Goal: Book appointment/travel/reservation

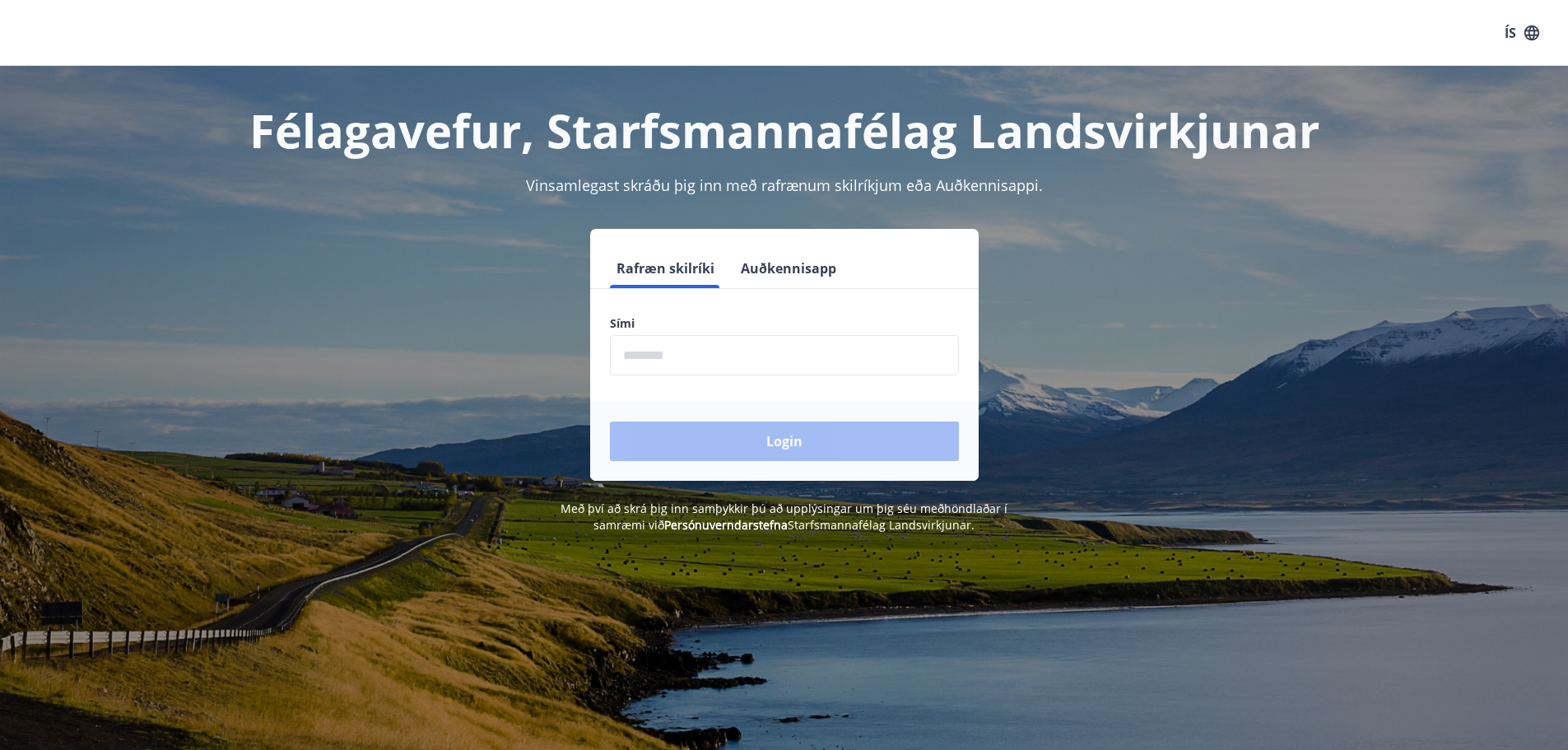
click at [731, 341] on input "phone" at bounding box center [784, 355] width 349 height 40
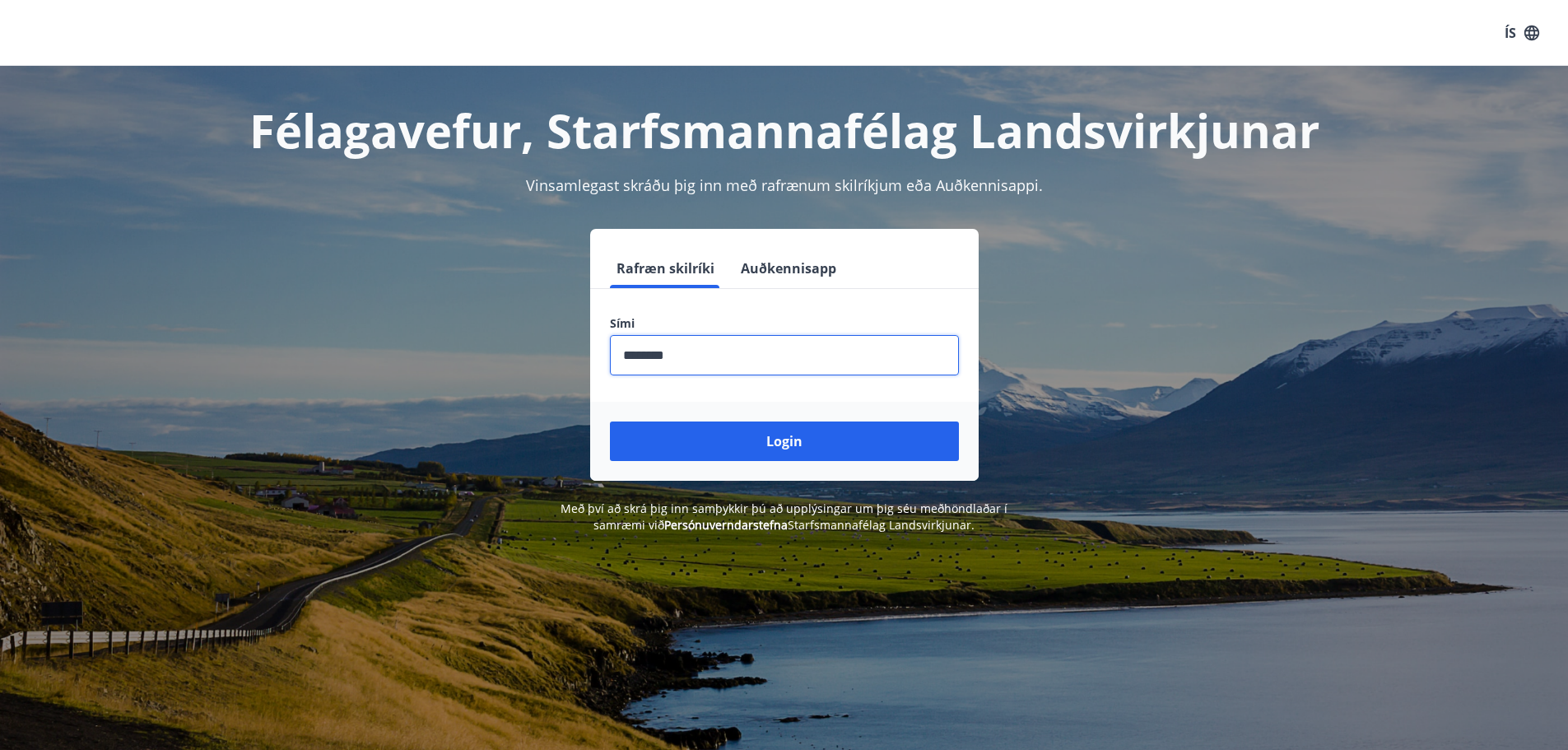
type input "********"
click at [610, 421] on button "Login" at bounding box center [784, 440] width 349 height 39
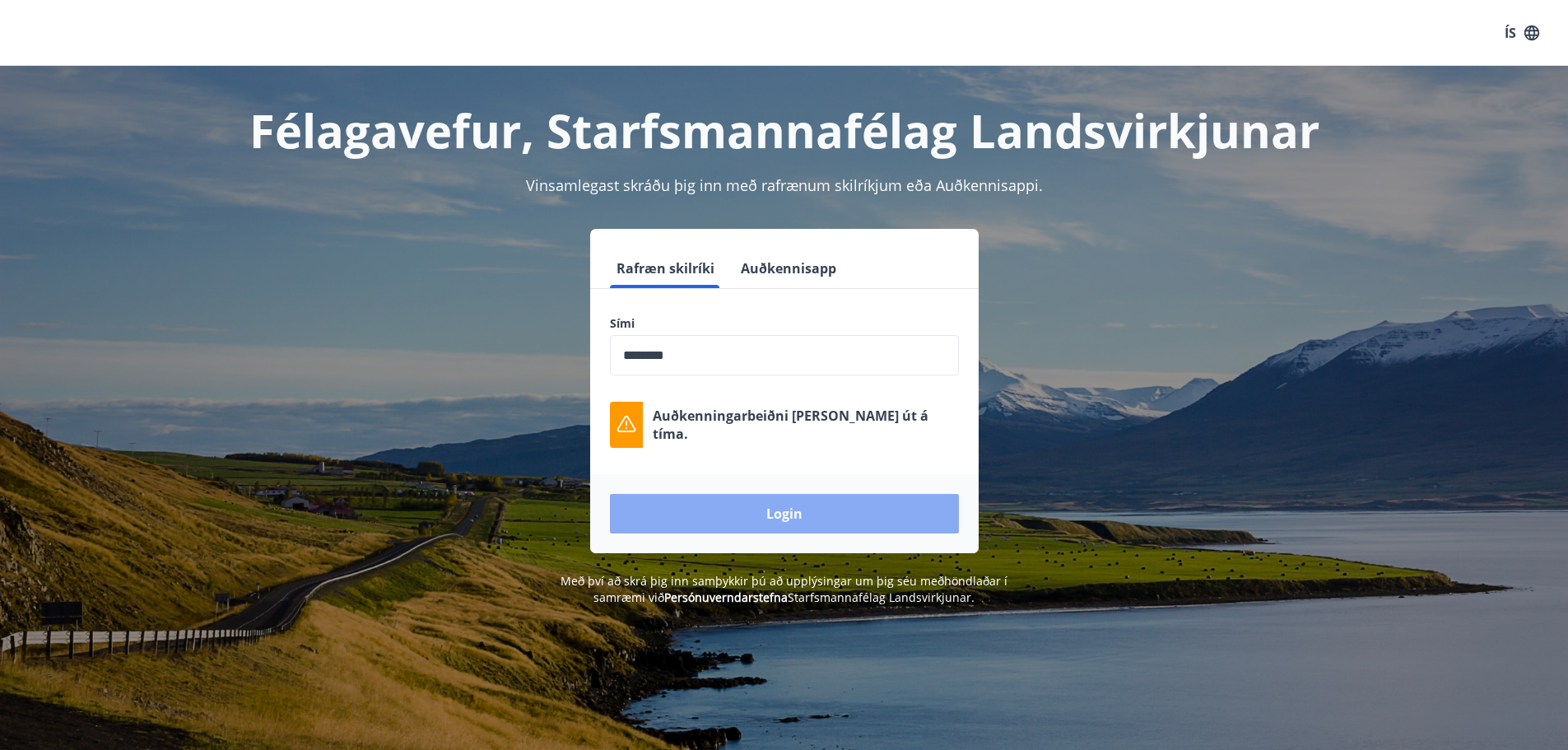
click at [816, 513] on button "Login" at bounding box center [784, 513] width 349 height 39
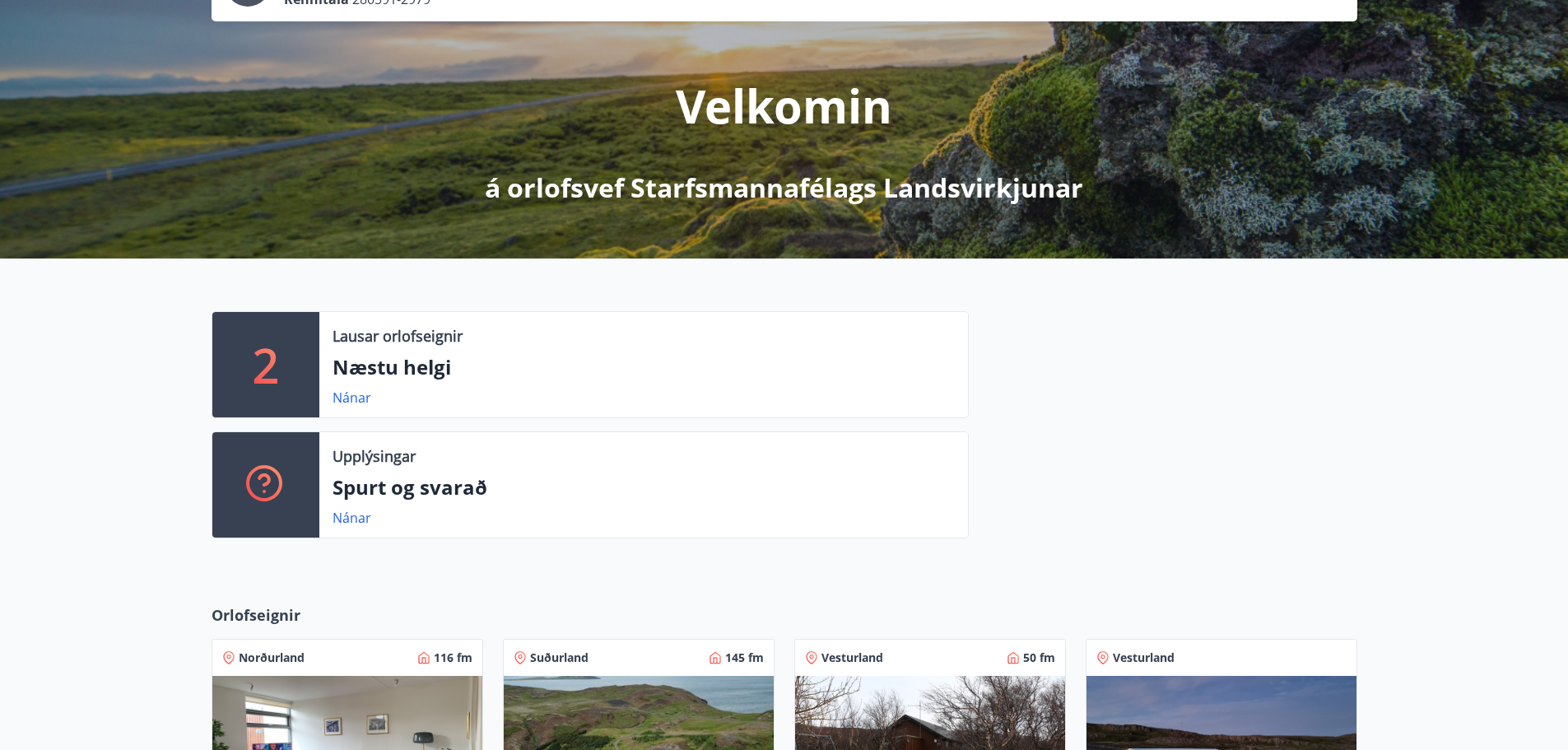
scroll to position [164, 0]
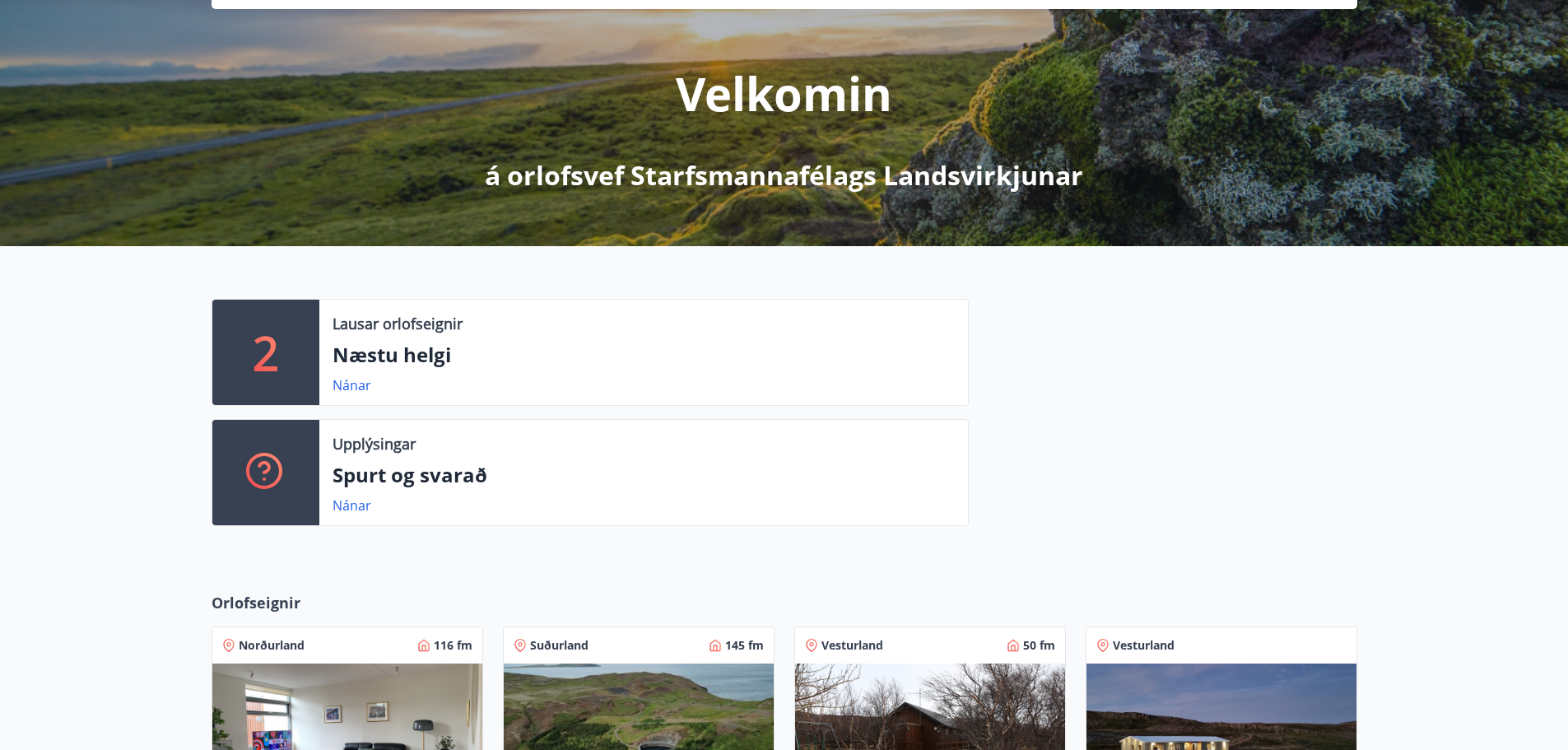
click at [457, 358] on p "Næstu helgi" at bounding box center [643, 354] width 622 height 28
click at [354, 383] on link "Nánar" at bounding box center [352, 385] width 38 height 18
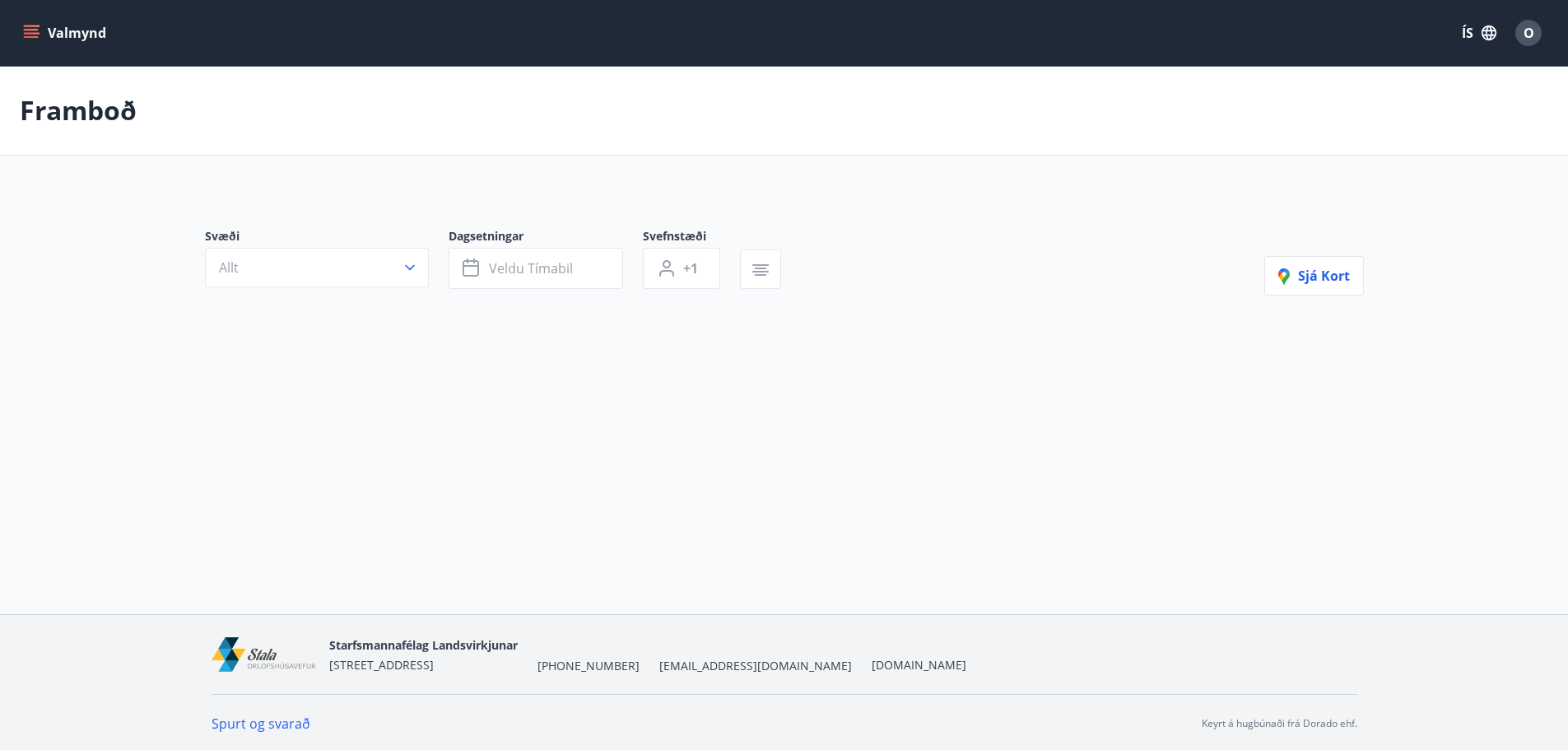
type input "*"
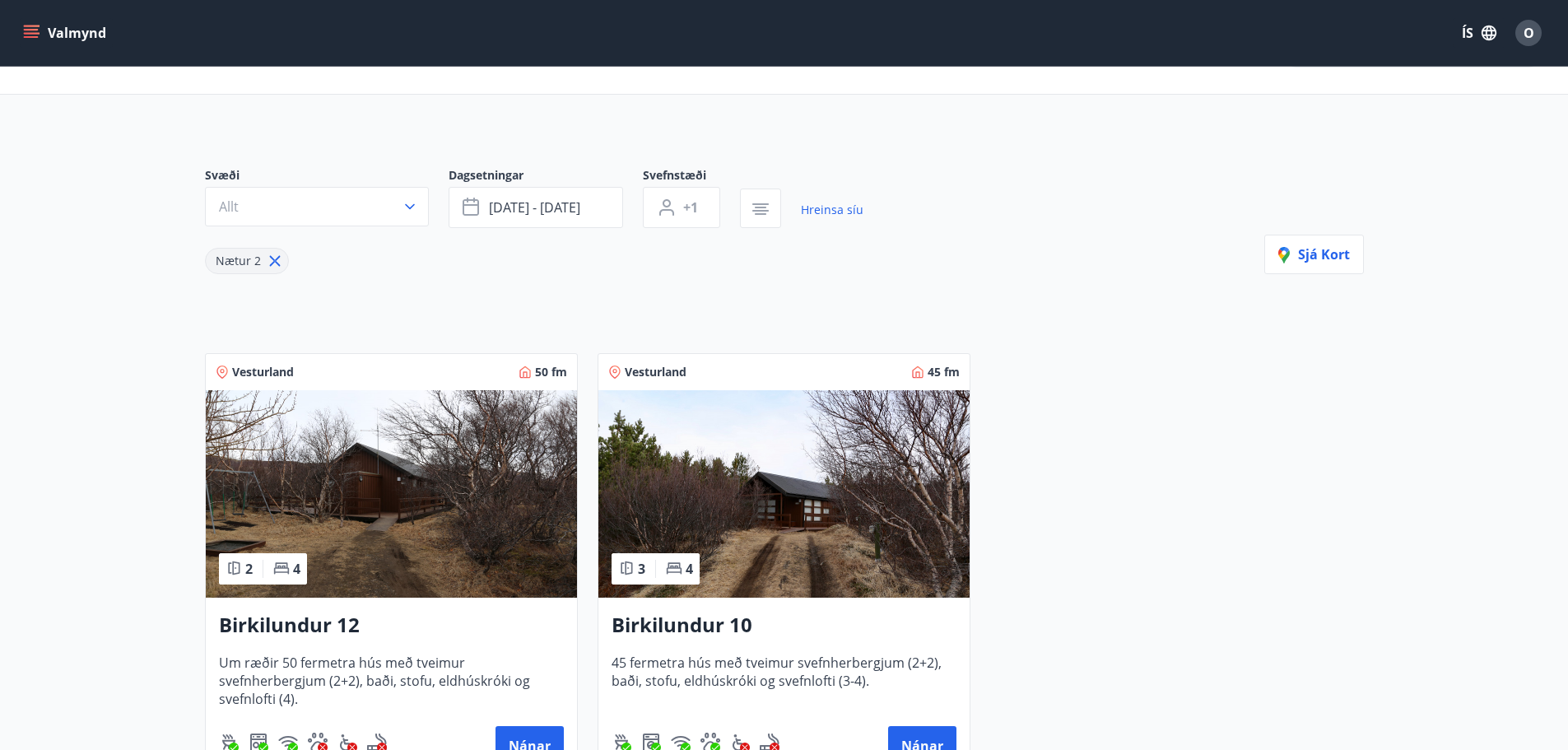
scroll to position [146, 0]
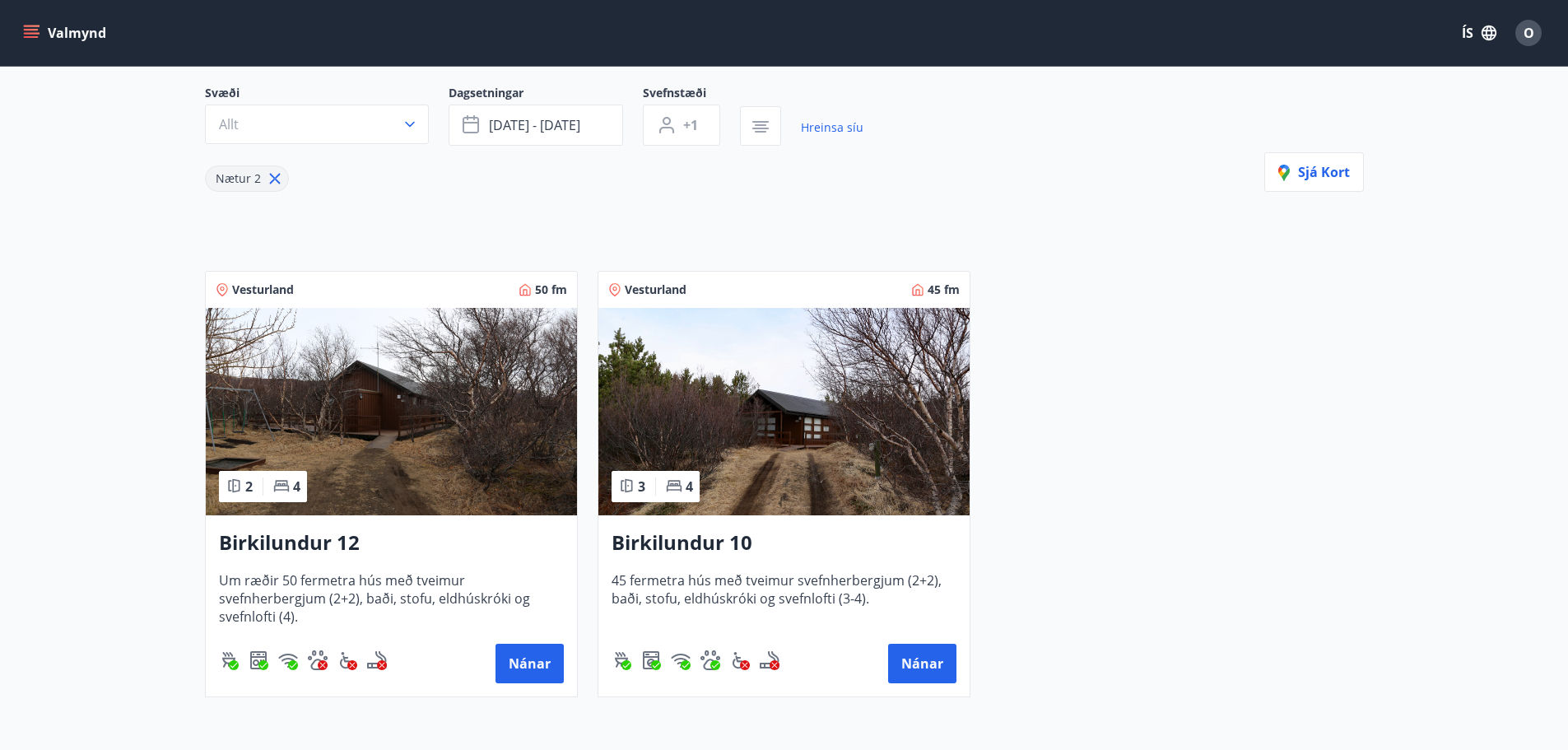
click at [301, 497] on div "2 4" at bounding box center [263, 486] width 88 height 32
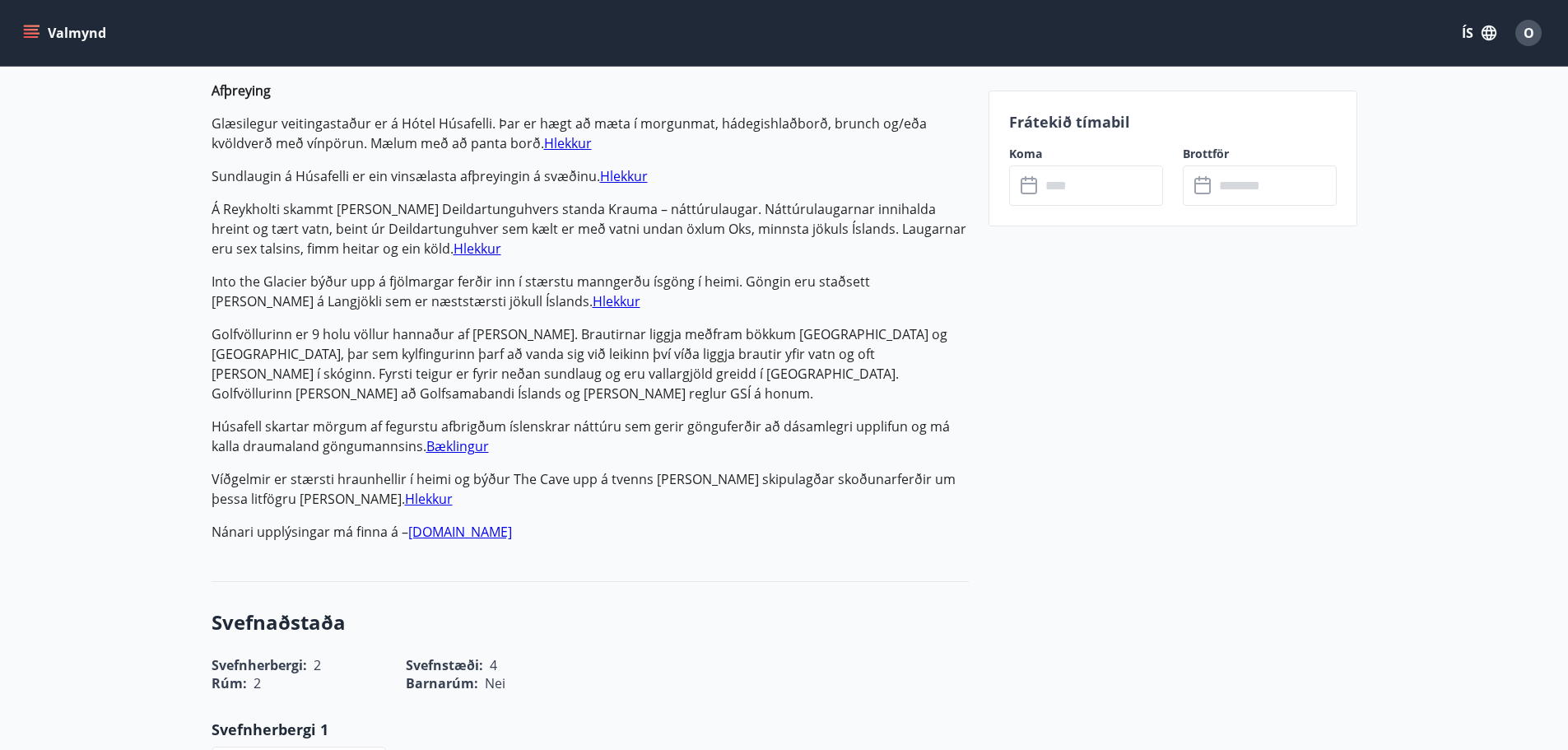
scroll to position [1234, 0]
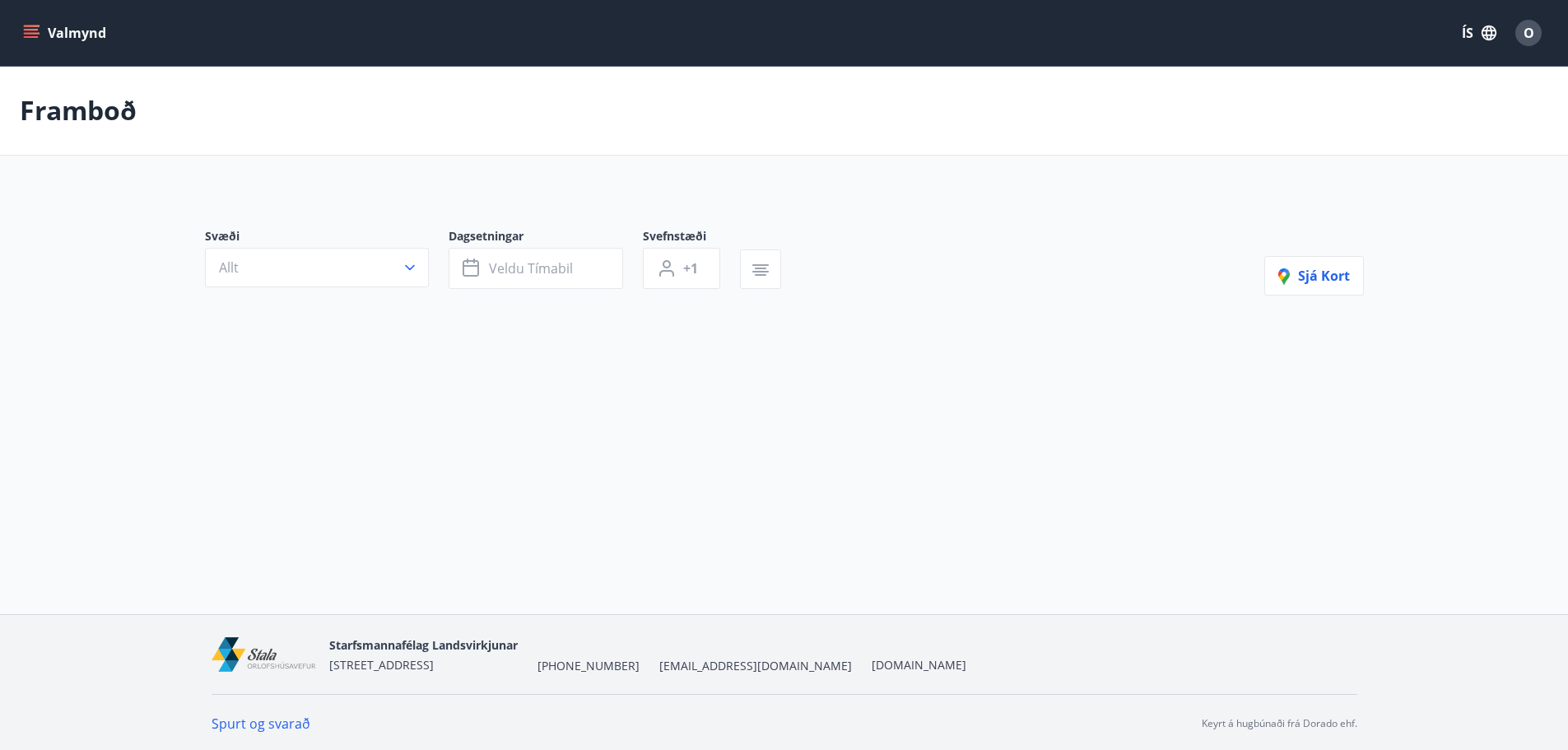
type input "*"
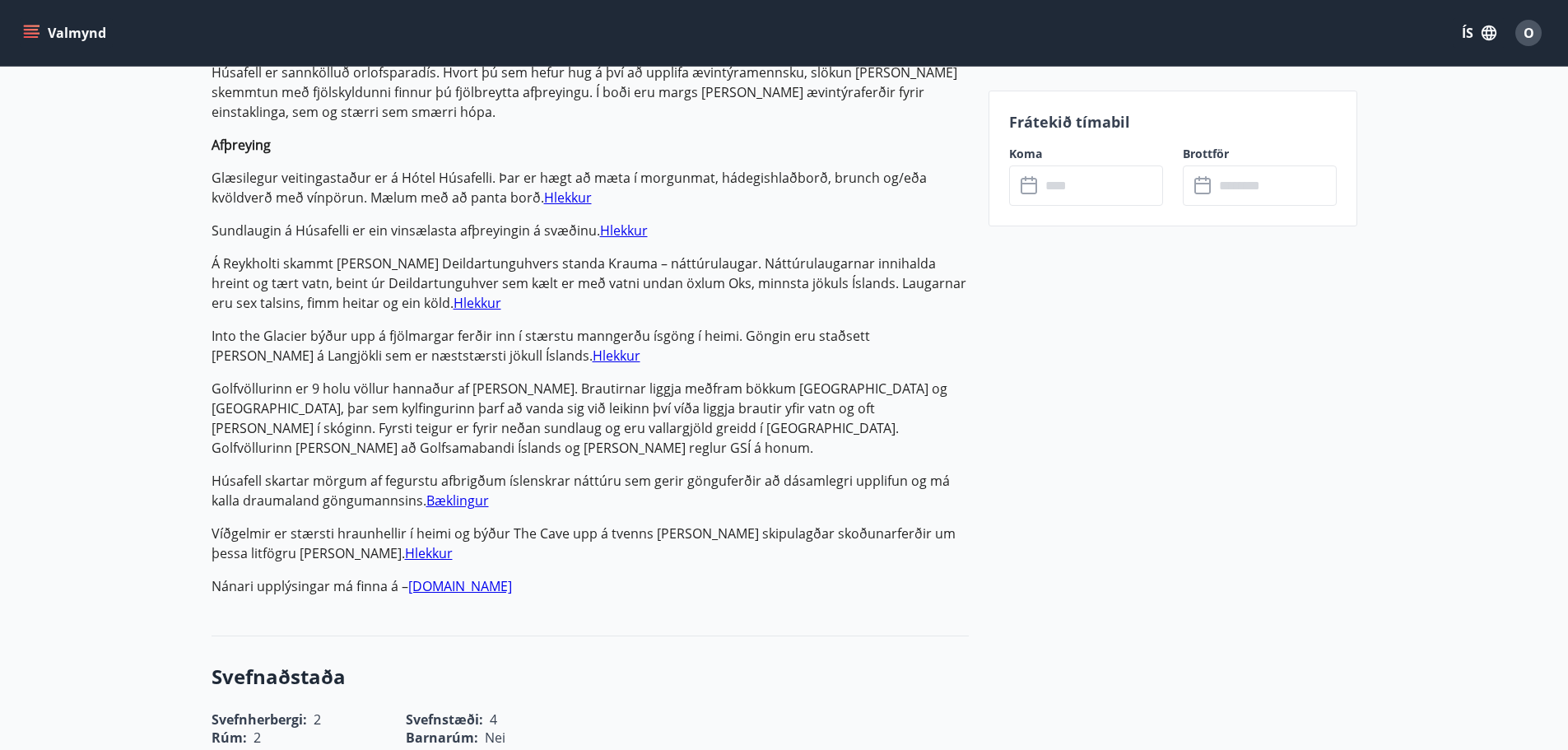
scroll to position [1482, 0]
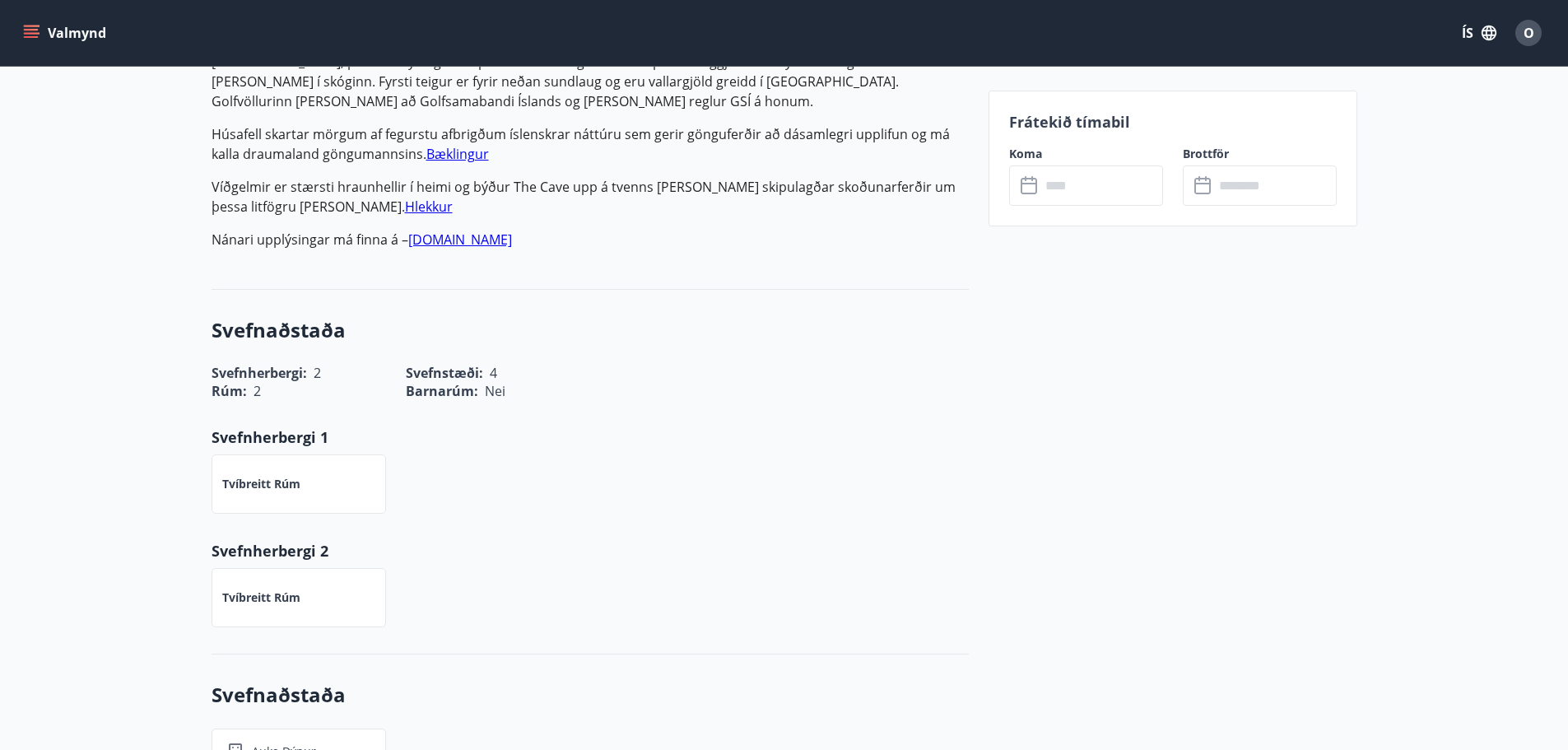
drag, startPoint x: 140, startPoint y: 429, endPoint x: 160, endPoint y: 427, distance: 20.1
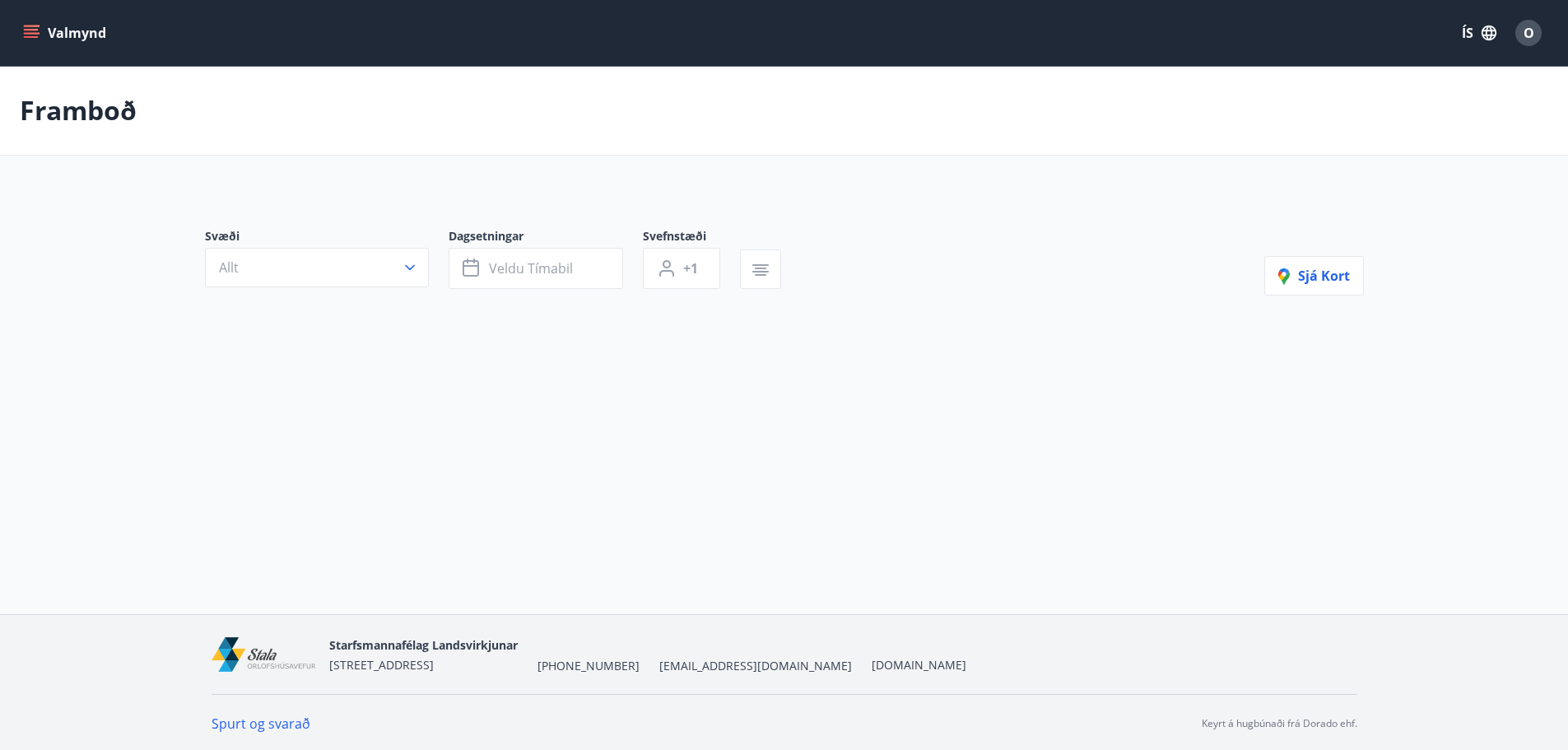
type input "*"
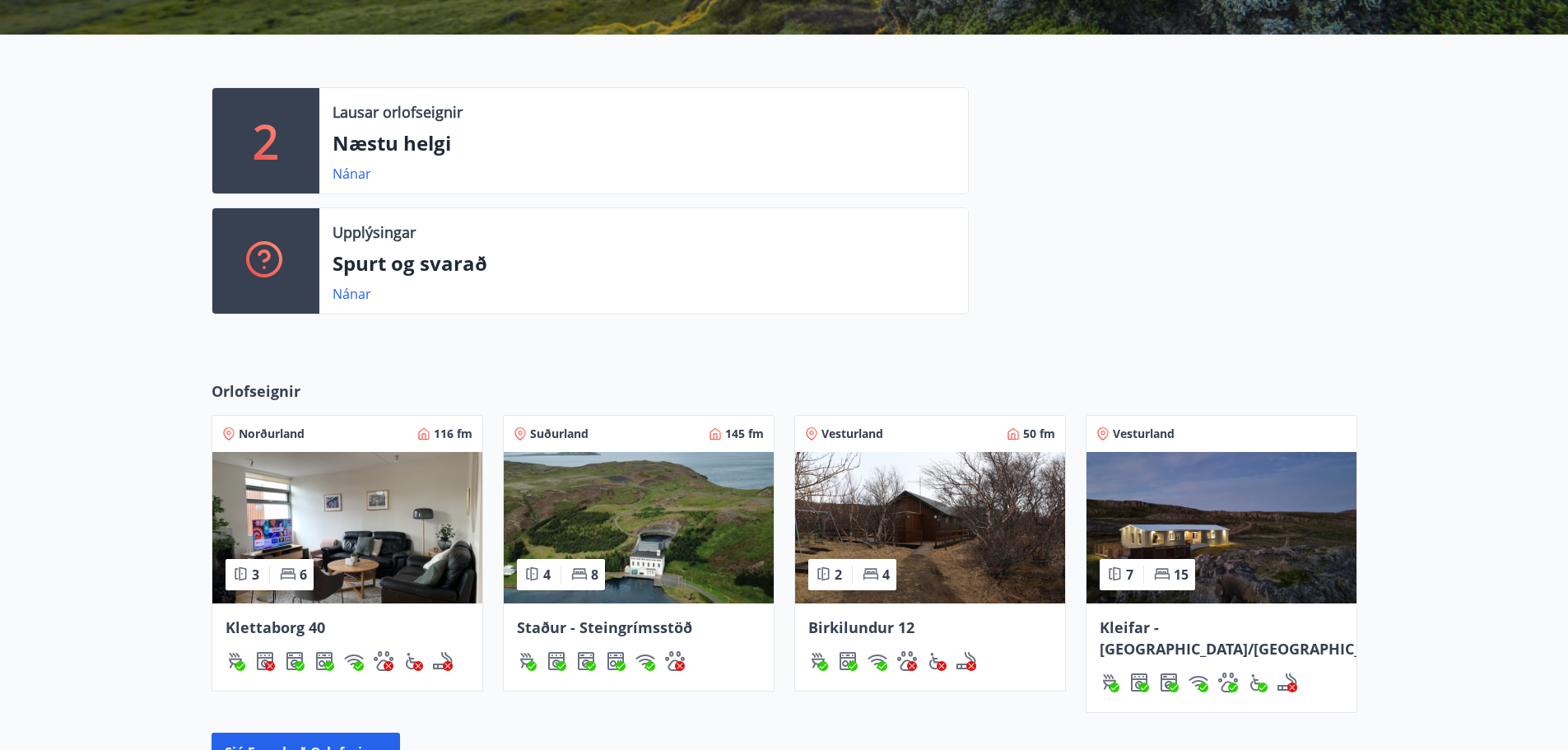
scroll to position [576, 0]
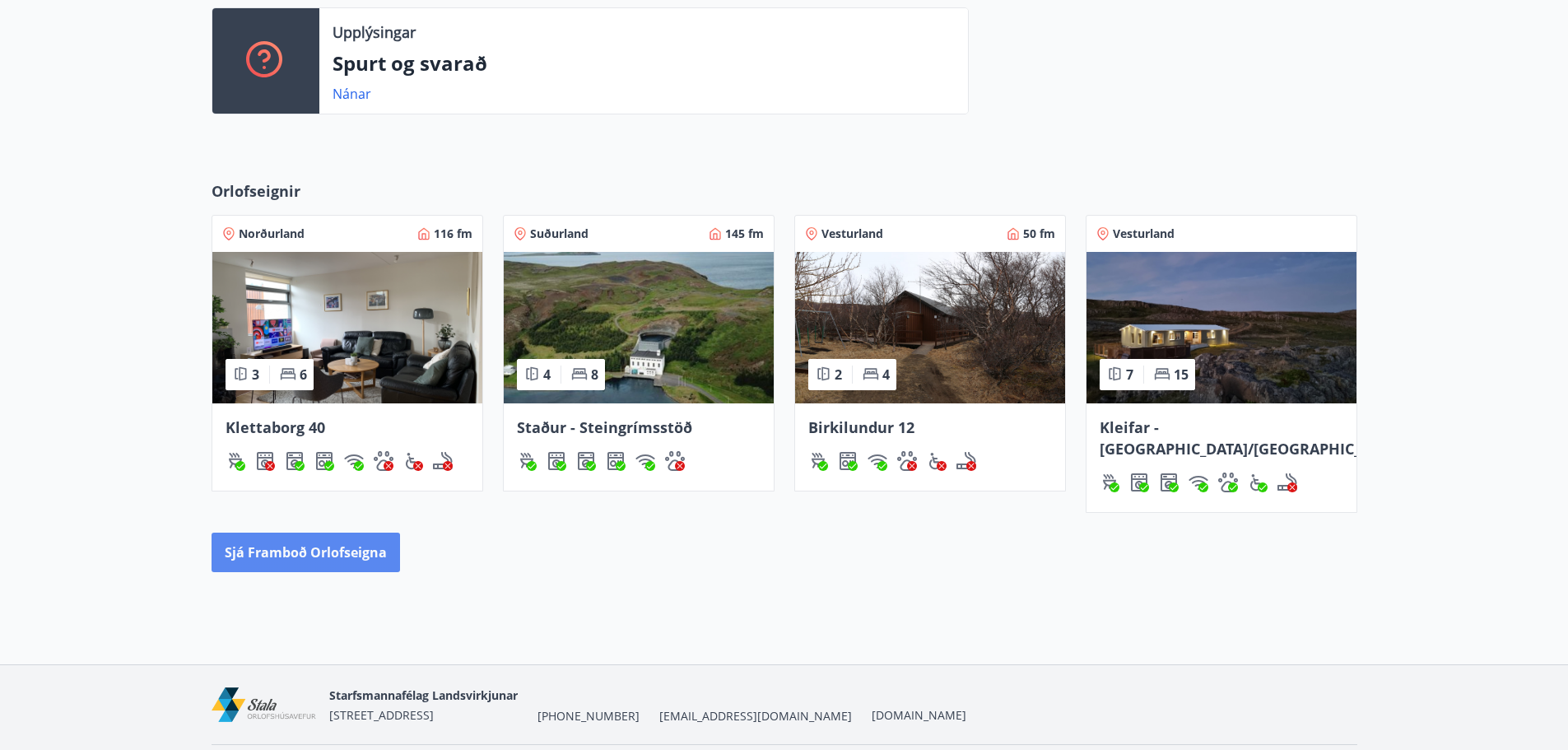
click at [330, 537] on button "Sjá framboð orlofseigna" at bounding box center [305, 551] width 188 height 39
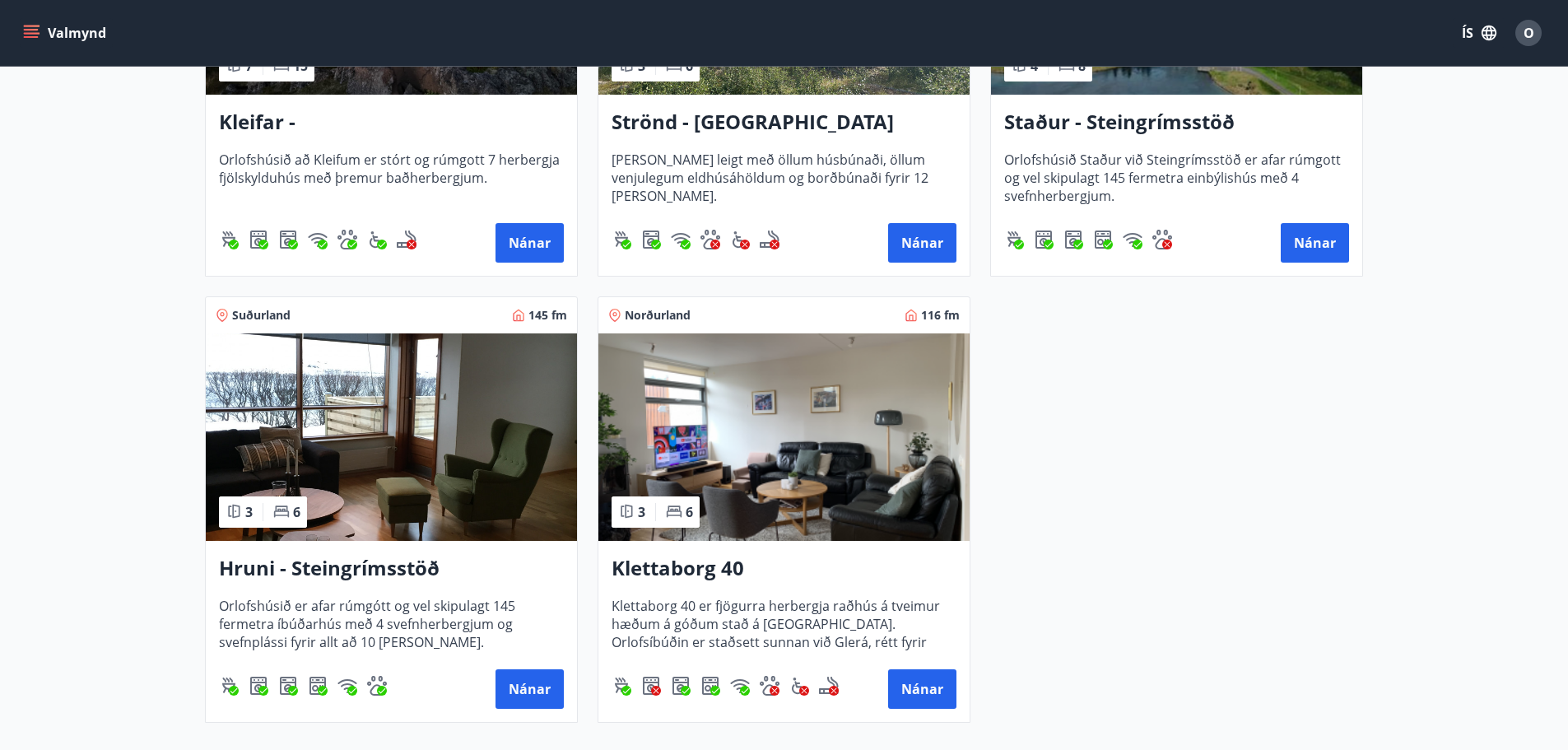
scroll to position [999, 0]
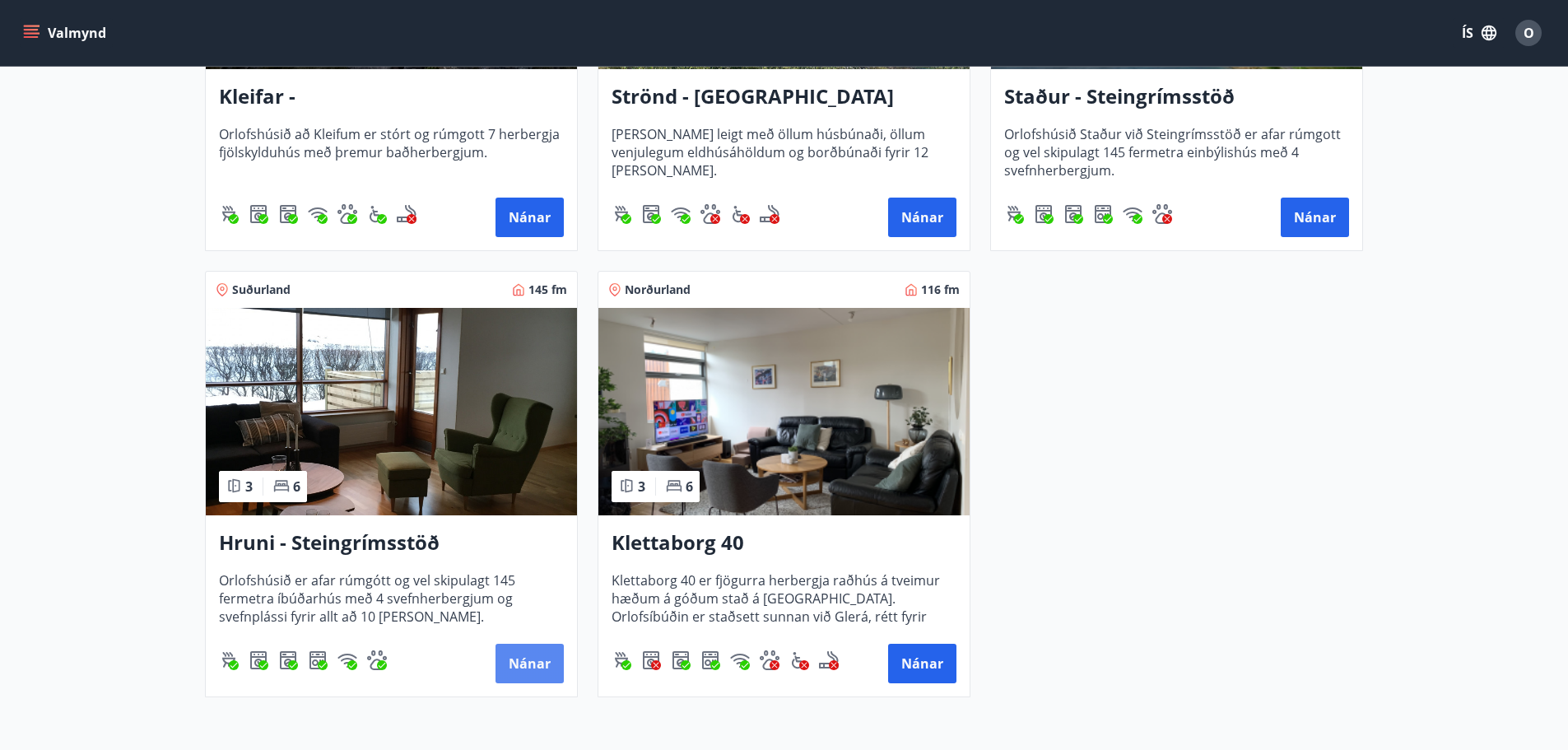
click at [504, 661] on button "Nánar" at bounding box center [530, 663] width 69 height 39
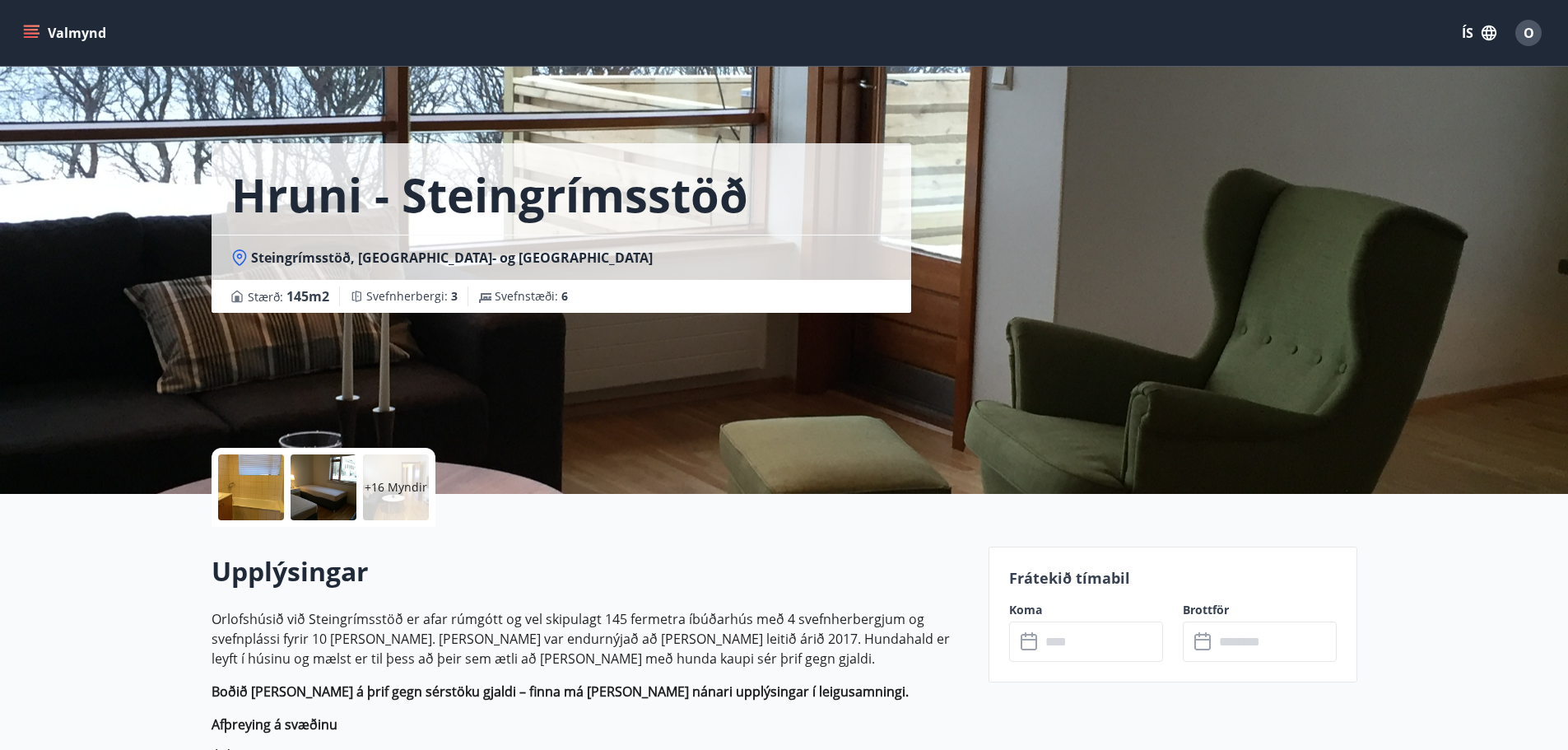
click at [1103, 630] on input "text" at bounding box center [1102, 641] width 122 height 40
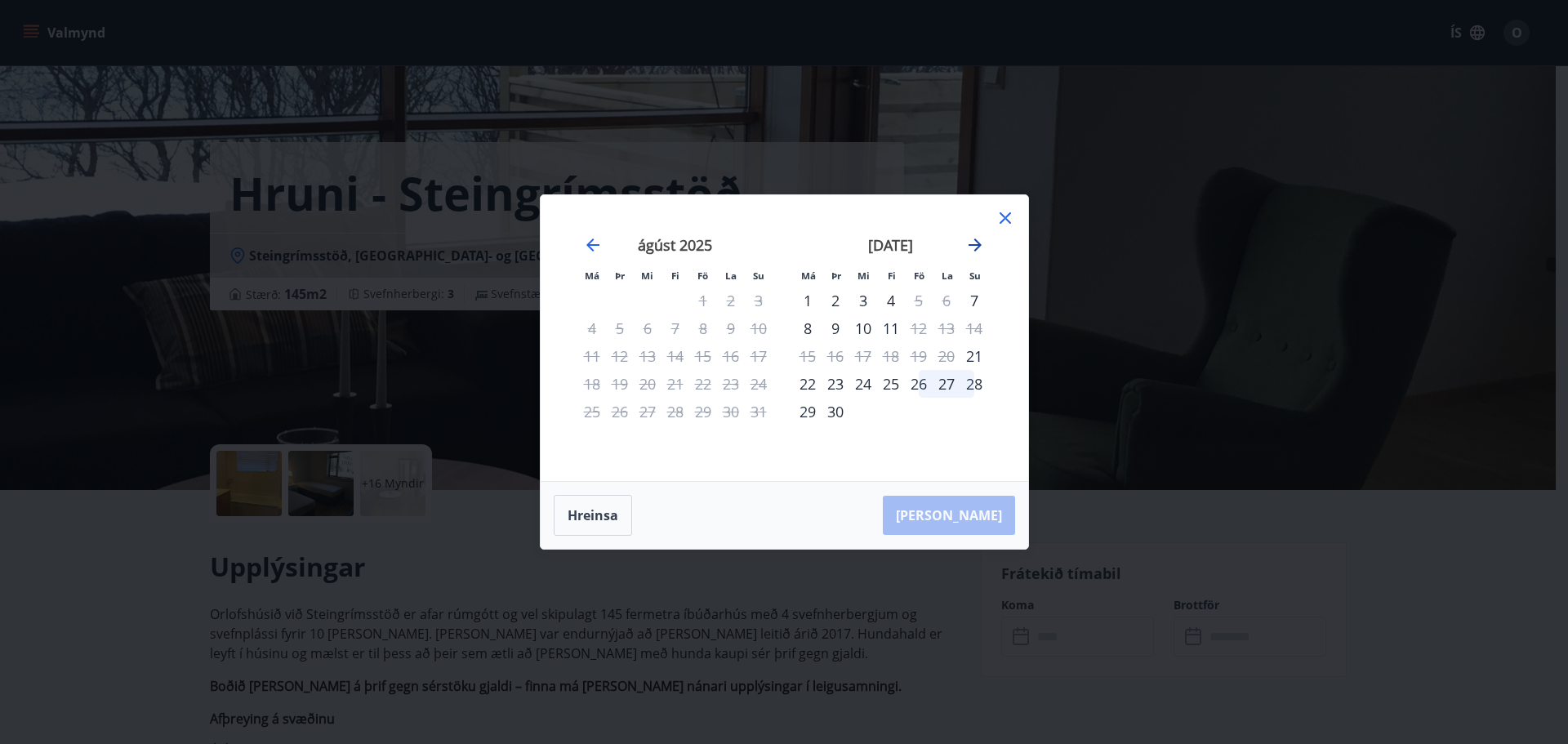
click at [975, 245] on icon "Move forward to switch to the next month." at bounding box center [975, 245] width 13 height 13
click at [593, 252] on icon "Move backward to switch to the previous month." at bounding box center [593, 245] width 20 height 20
click at [978, 239] on icon "Move forward to switch to the next month." at bounding box center [975, 245] width 20 height 20
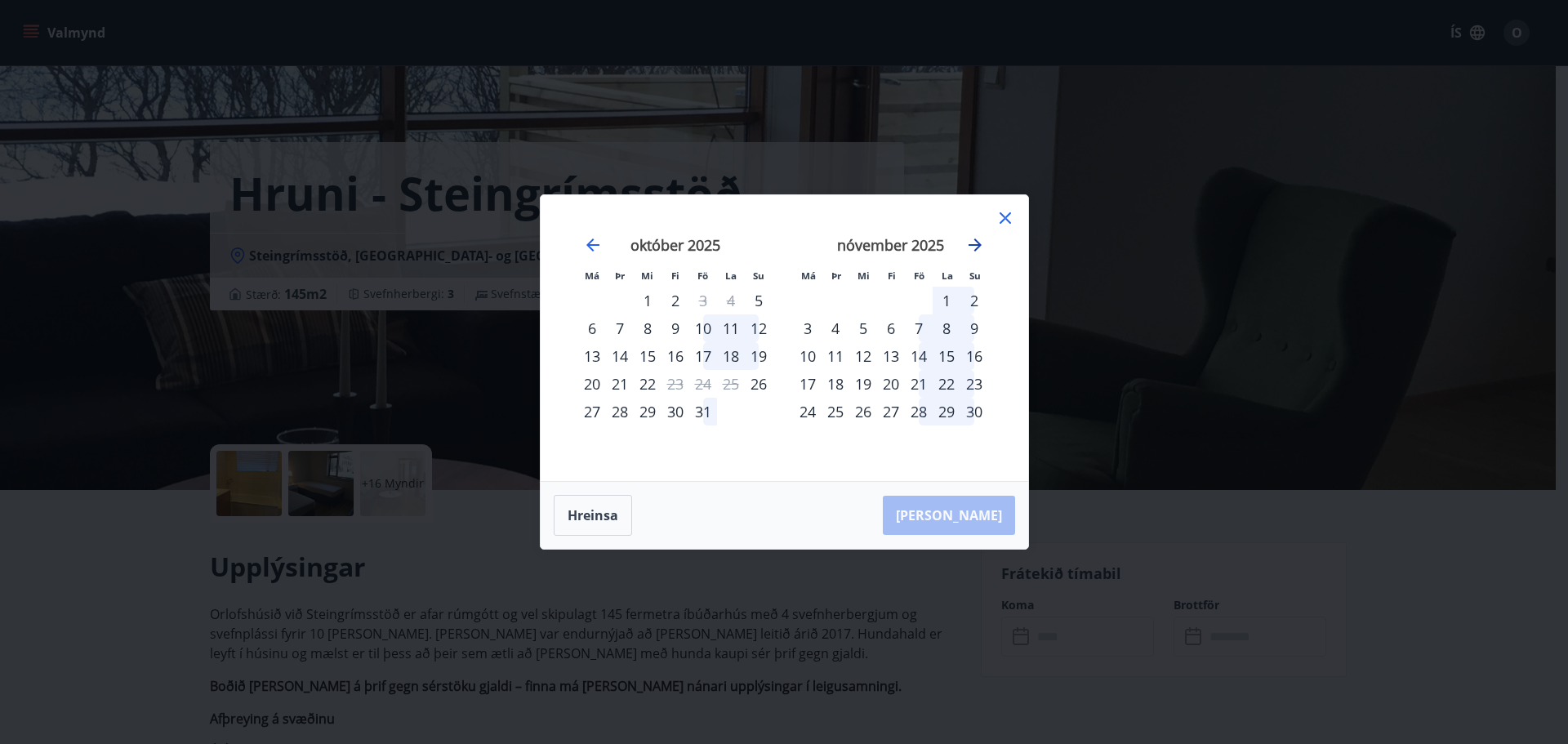
click at [978, 239] on icon "Move forward to switch to the next month." at bounding box center [975, 245] width 20 height 20
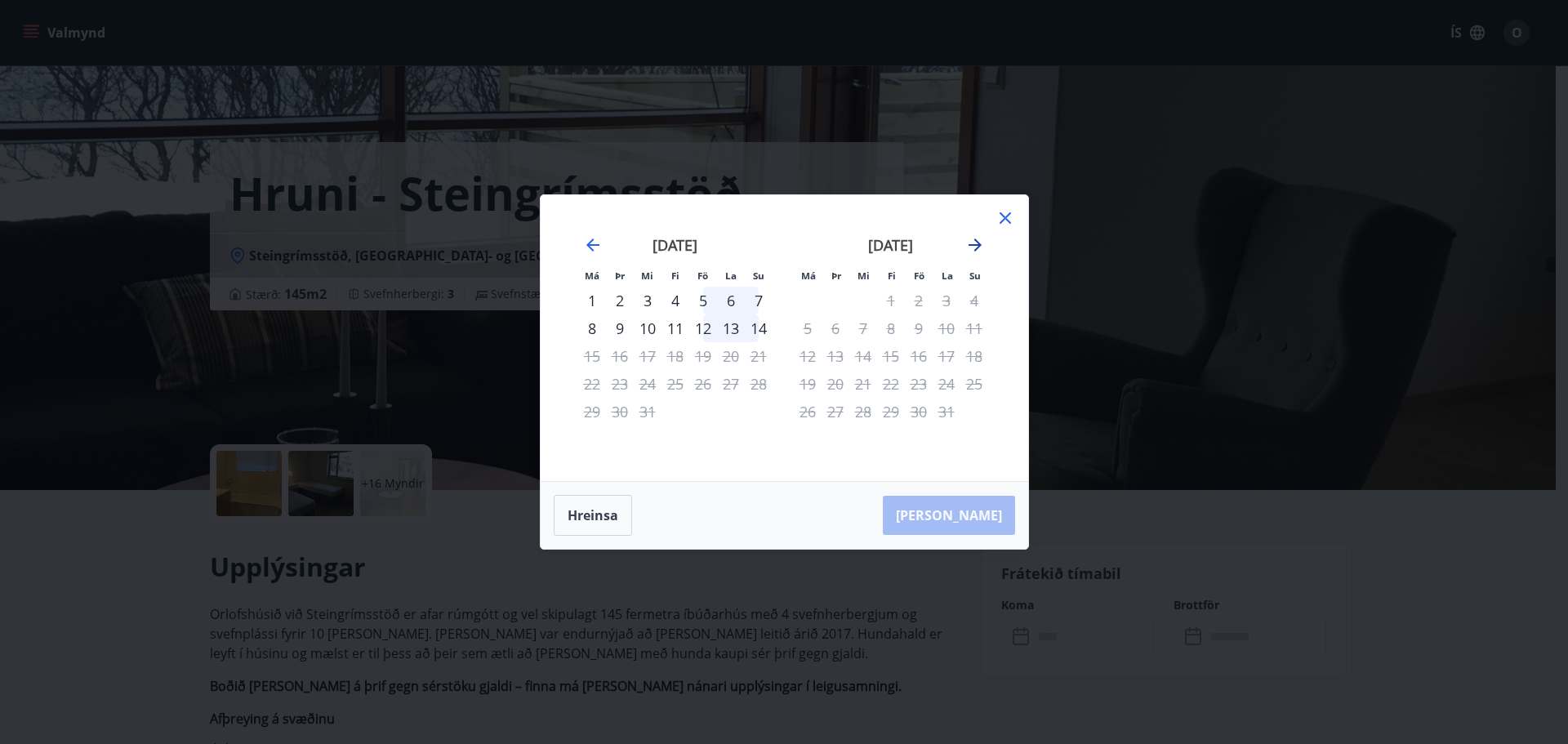
click at [978, 239] on icon "Move forward to switch to the next month." at bounding box center [975, 245] width 20 height 20
click at [806, 371] on div "16" at bounding box center [807, 383] width 27 height 27
click at [598, 245] on icon "Move backward to switch to the previous month." at bounding box center [593, 245] width 13 height 13
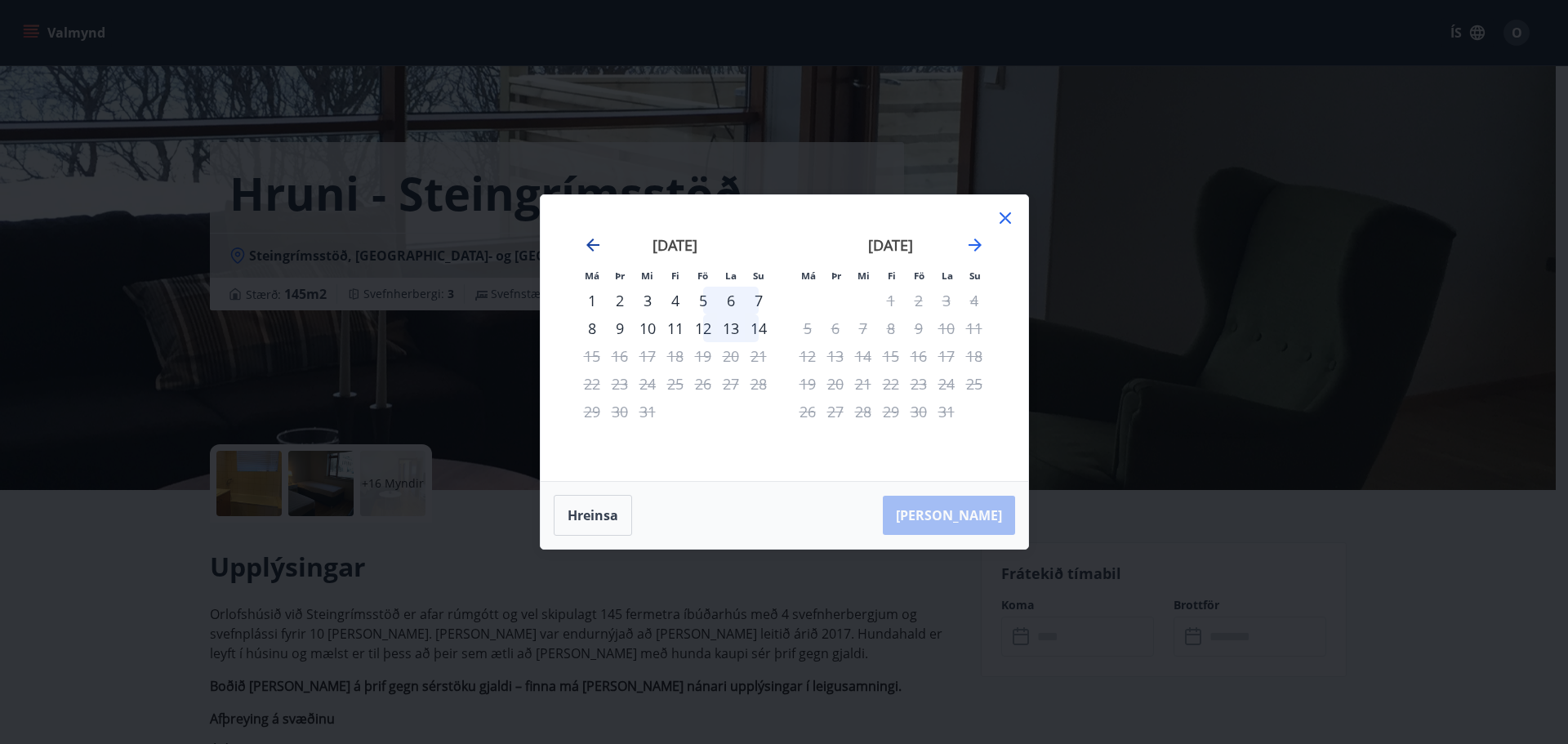
click at [597, 245] on icon "Move backward to switch to the previous month." at bounding box center [593, 245] width 13 height 13
click at [592, 239] on icon "Move backward to switch to the previous month." at bounding box center [593, 245] width 20 height 20
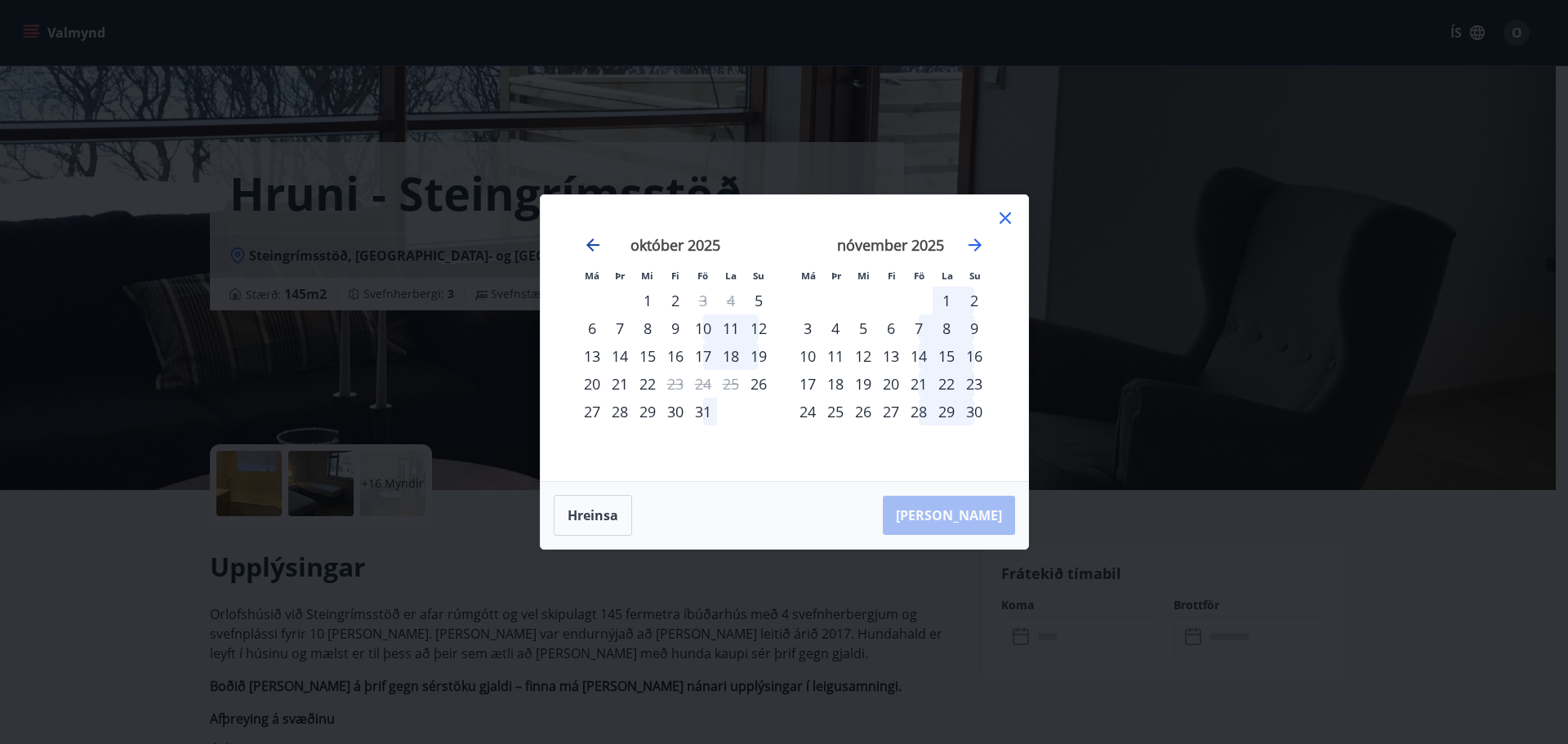
click at [592, 239] on icon "Move backward to switch to the previous month." at bounding box center [593, 245] width 20 height 20
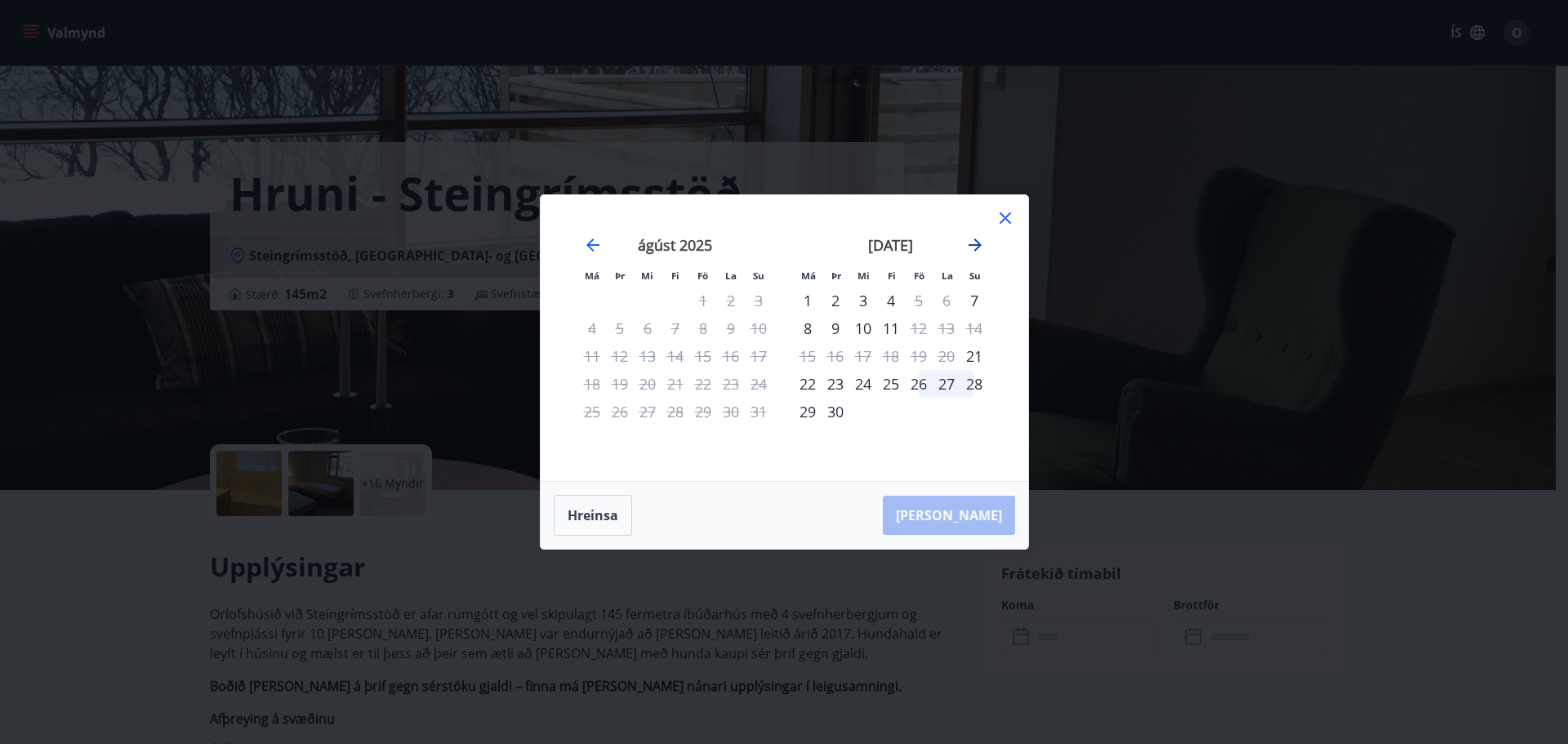
click at [976, 241] on icon "Move forward to switch to the next month." at bounding box center [975, 245] width 13 height 13
click at [590, 238] on icon "Move backward to switch to the previous month." at bounding box center [593, 245] width 20 height 20
click at [997, 213] on icon at bounding box center [1005, 218] width 20 height 20
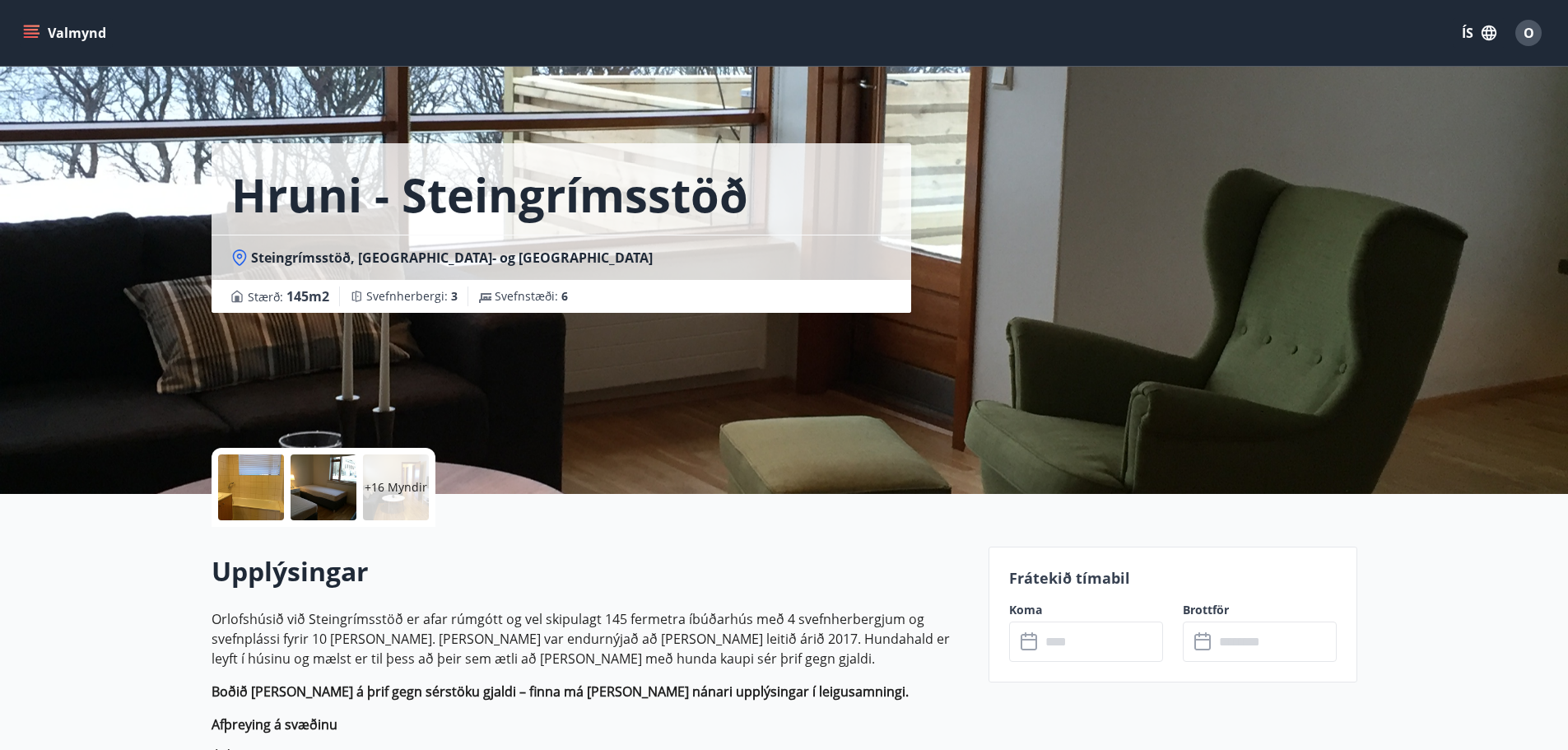
drag, startPoint x: 179, startPoint y: 334, endPoint x: 169, endPoint y: 326, distance: 12.8
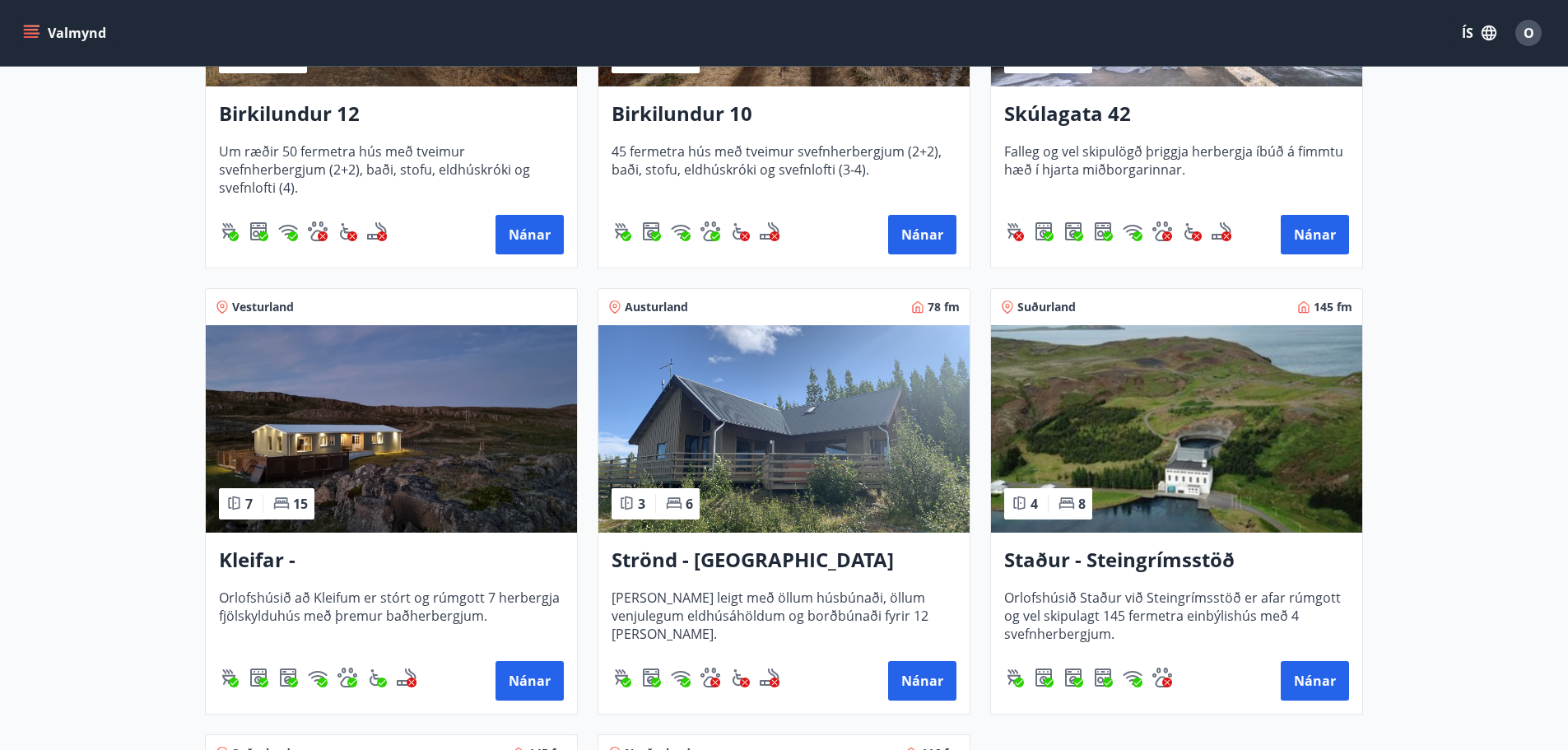
scroll to position [576, 0]
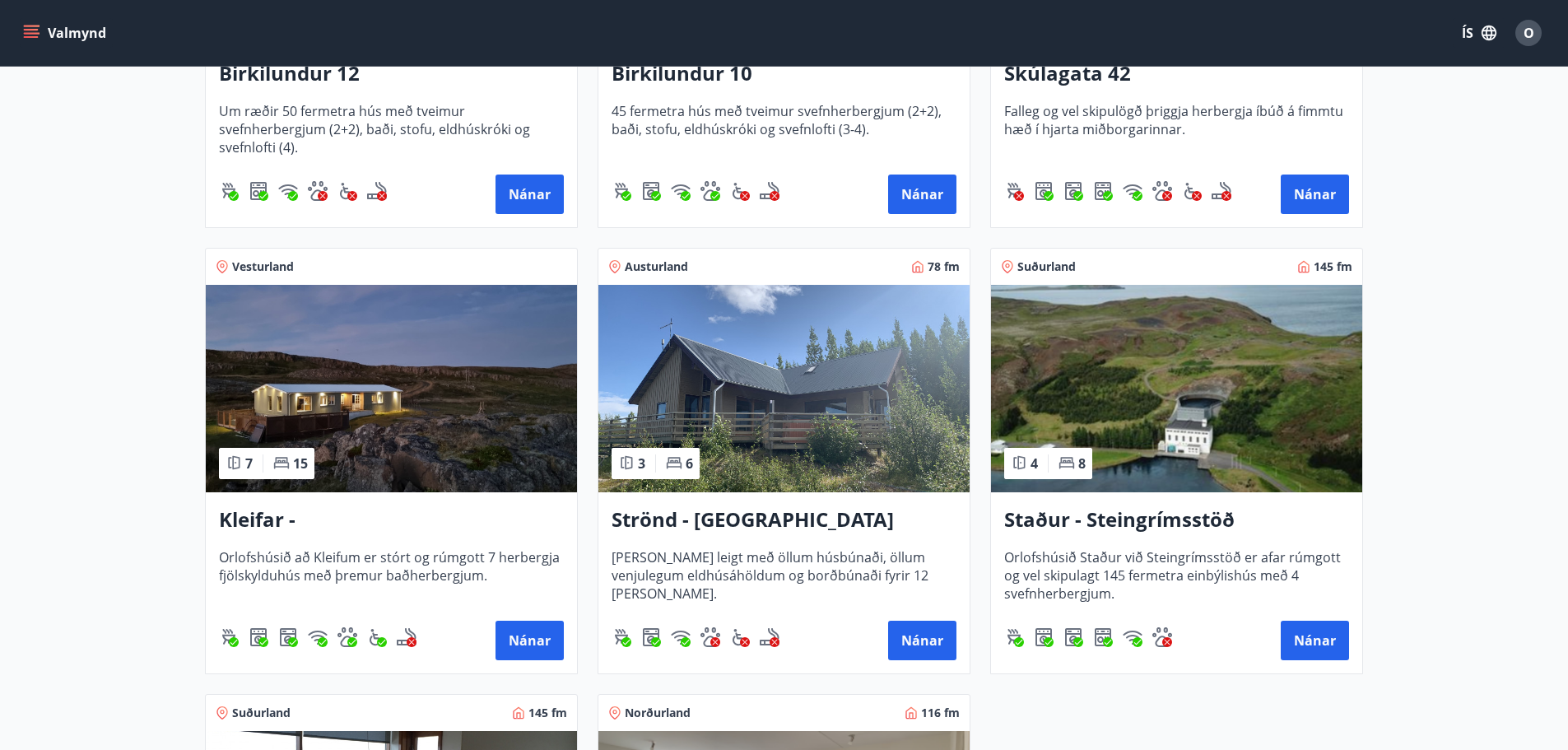
click at [401, 455] on img at bounding box center [391, 388] width 372 height 207
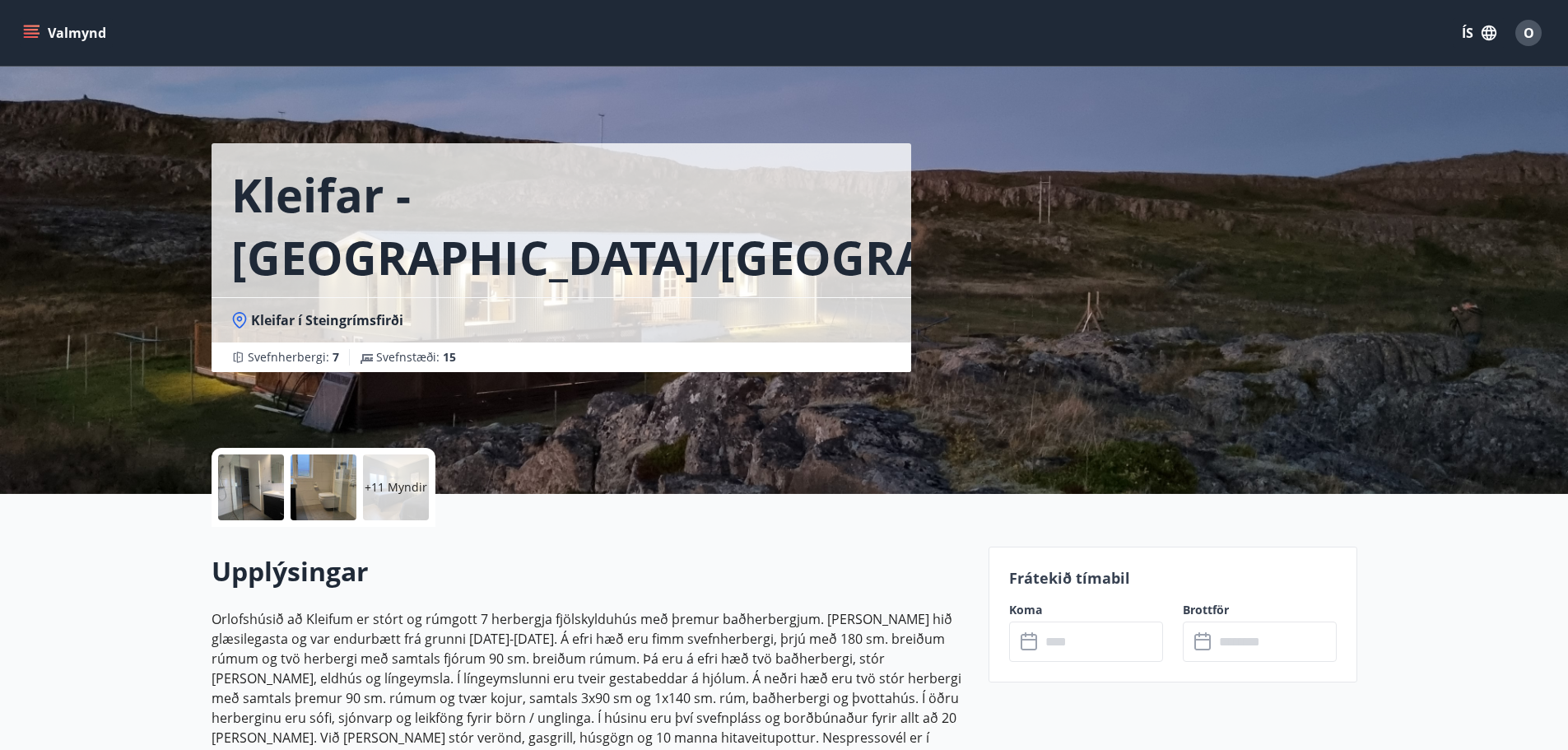
click at [249, 490] on div at bounding box center [250, 487] width 66 height 66
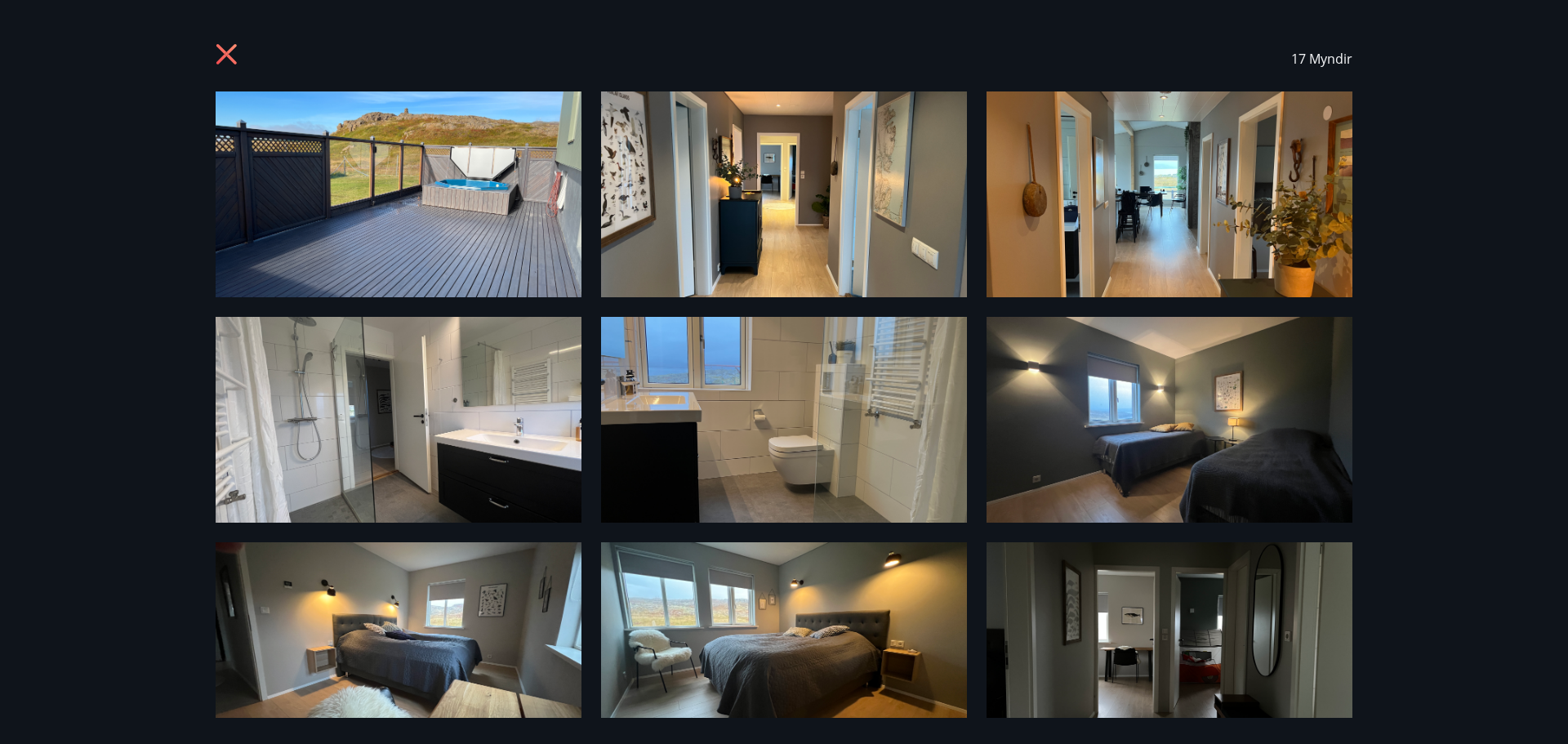
click at [59, 251] on div "17 Myndir" at bounding box center [784, 372] width 1568 height 744
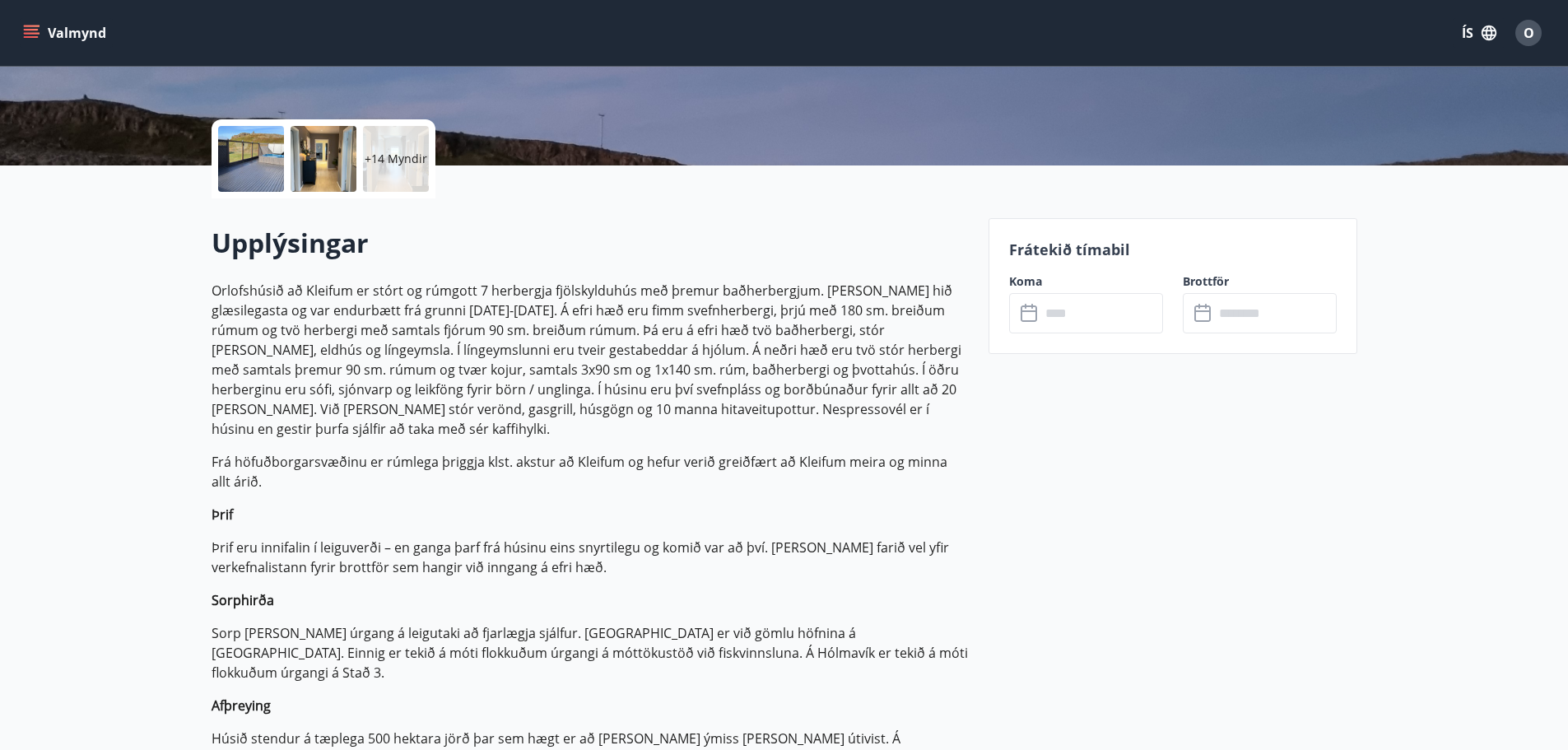
scroll to position [330, 0]
click at [1077, 318] on input "text" at bounding box center [1102, 312] width 122 height 40
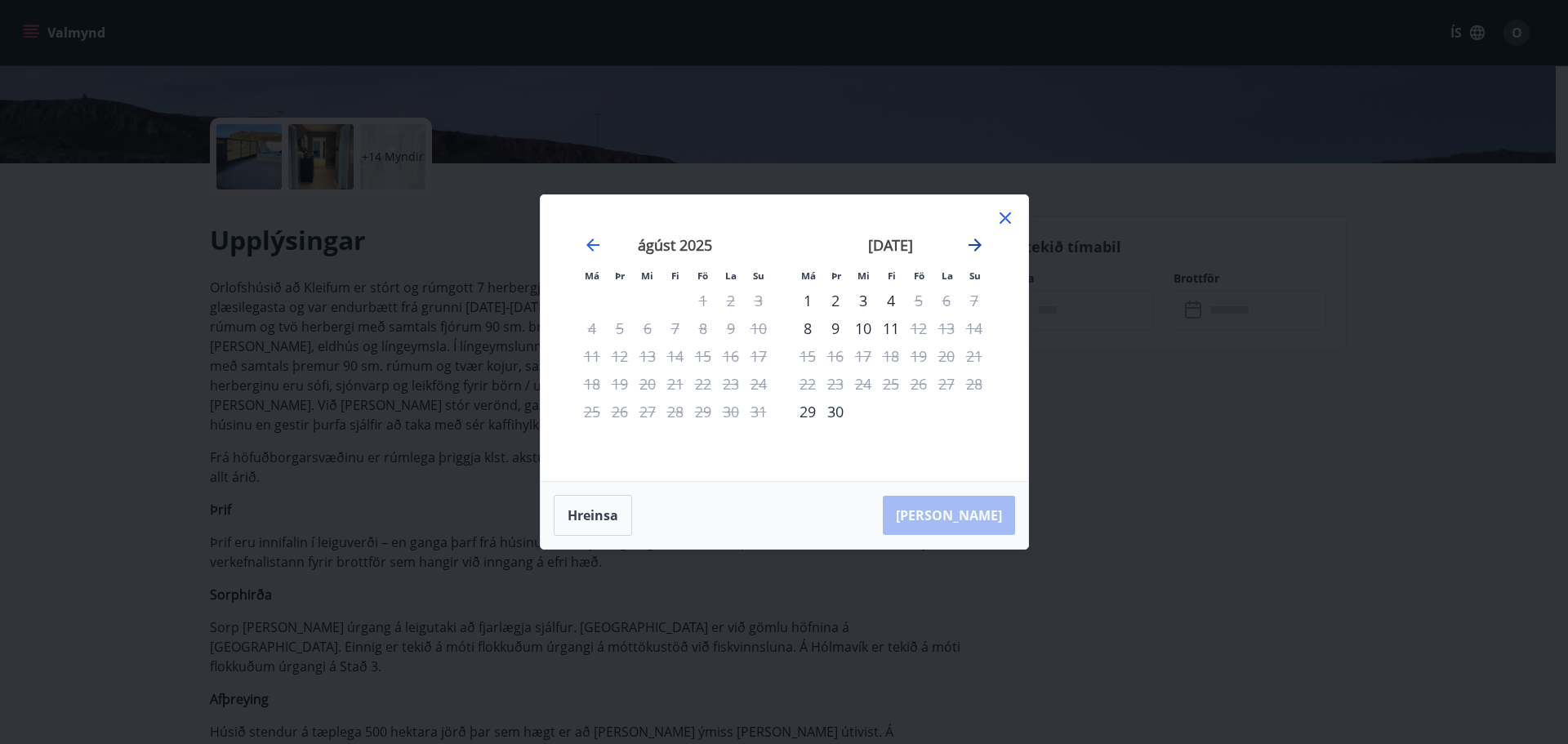
click at [982, 245] on icon "Move forward to switch to the next month." at bounding box center [975, 245] width 20 height 20
click at [587, 241] on icon "Move backward to switch to the previous month." at bounding box center [593, 245] width 20 height 20
click at [976, 245] on icon "Move forward to switch to the next month." at bounding box center [975, 245] width 13 height 13
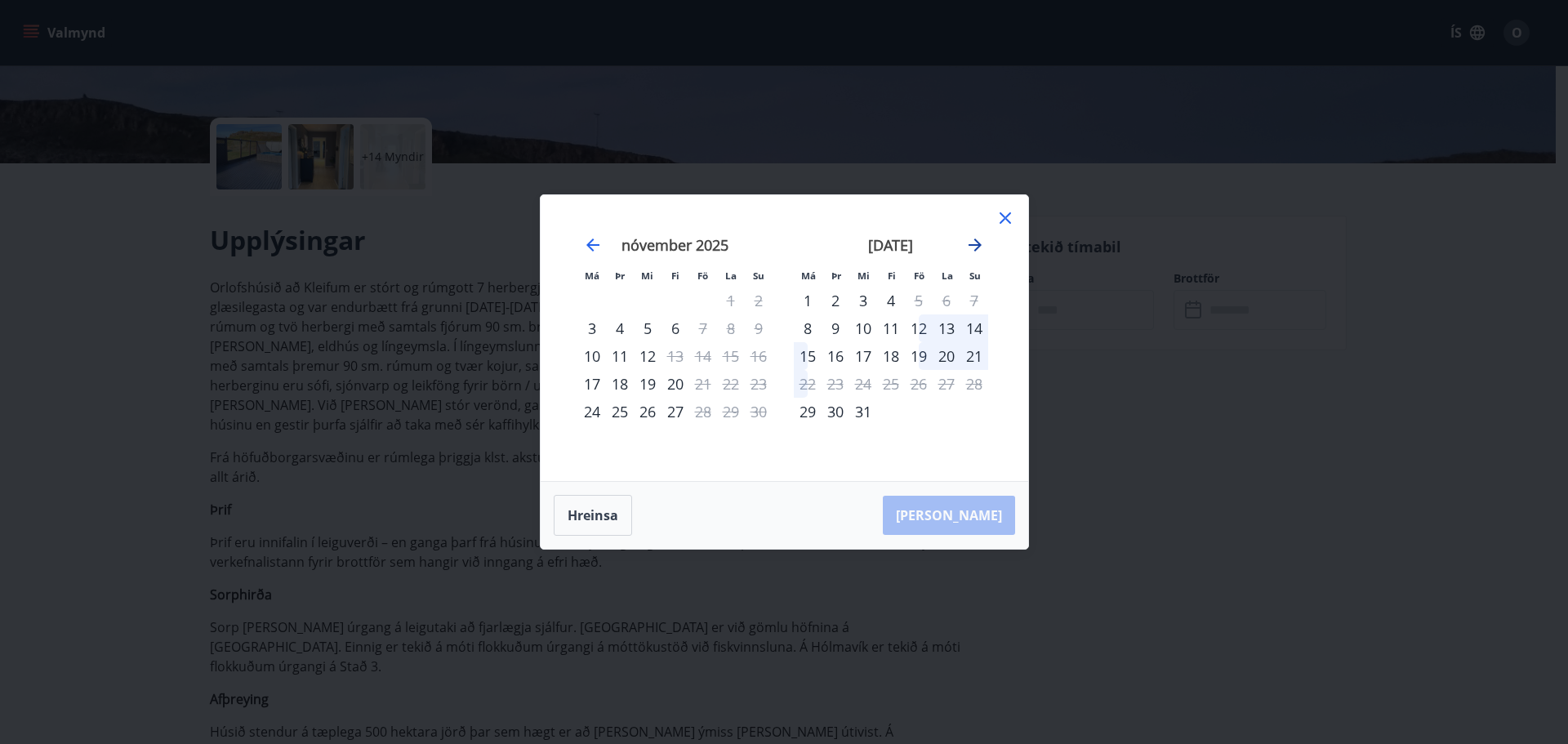
click at [972, 241] on icon "Move forward to switch to the next month." at bounding box center [975, 245] width 20 height 20
click at [600, 250] on icon "Move backward to switch to the previous month." at bounding box center [593, 245] width 20 height 20
click at [1005, 237] on div "[DATE] 1 2 3 4 5 6 7 8 9 10 11 12 13 14 15 16 17 18 19 20 21 22 23 24 25 26 27 …" at bounding box center [1000, 349] width 866 height 268
click at [981, 250] on icon "Move forward to switch to the next month." at bounding box center [975, 245] width 20 height 20
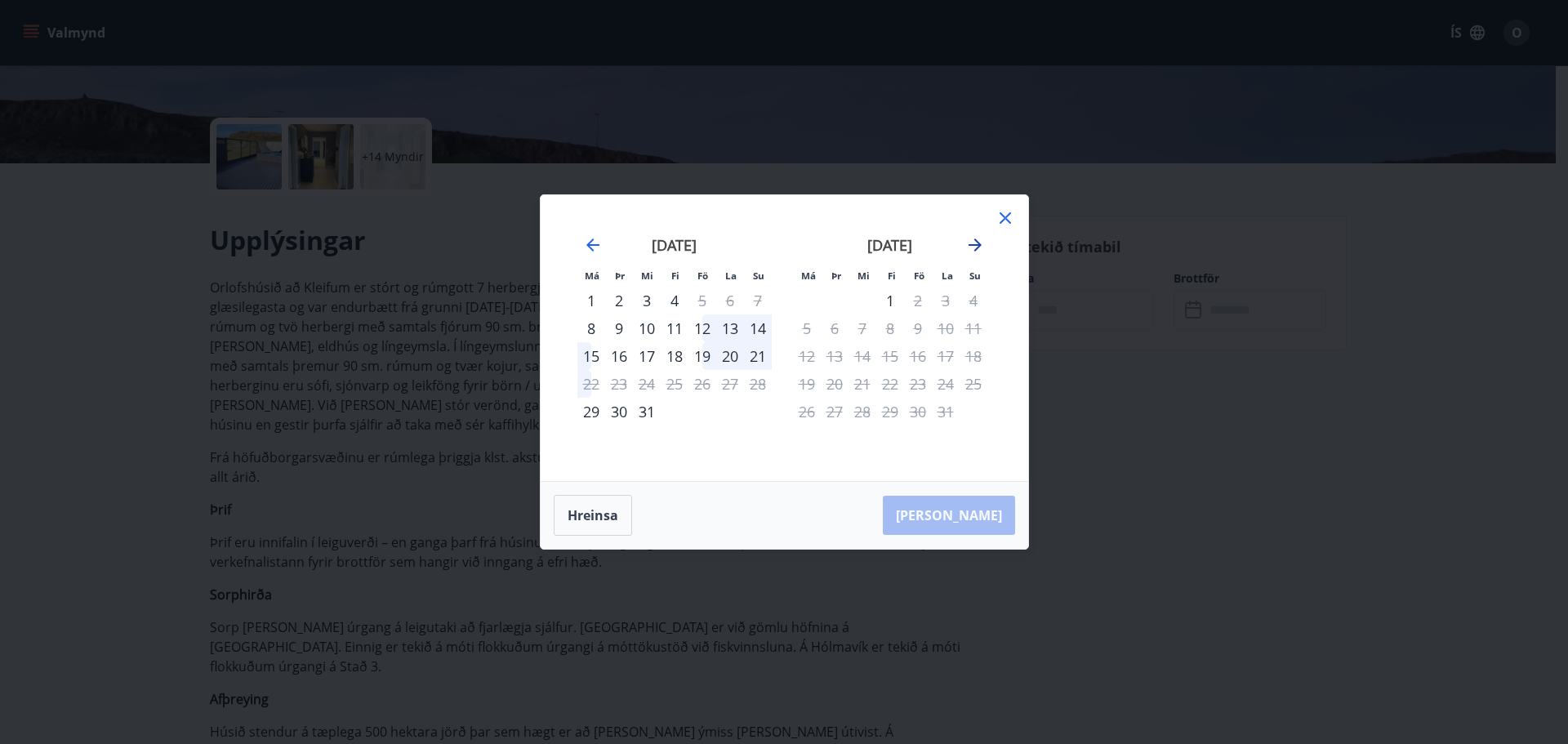
click at [981, 250] on icon "Move forward to switch to the next month." at bounding box center [975, 245] width 20 height 20
click at [1002, 232] on div at bounding box center [1005, 221] width 20 height 25
click at [1009, 225] on icon at bounding box center [1005, 218] width 20 height 20
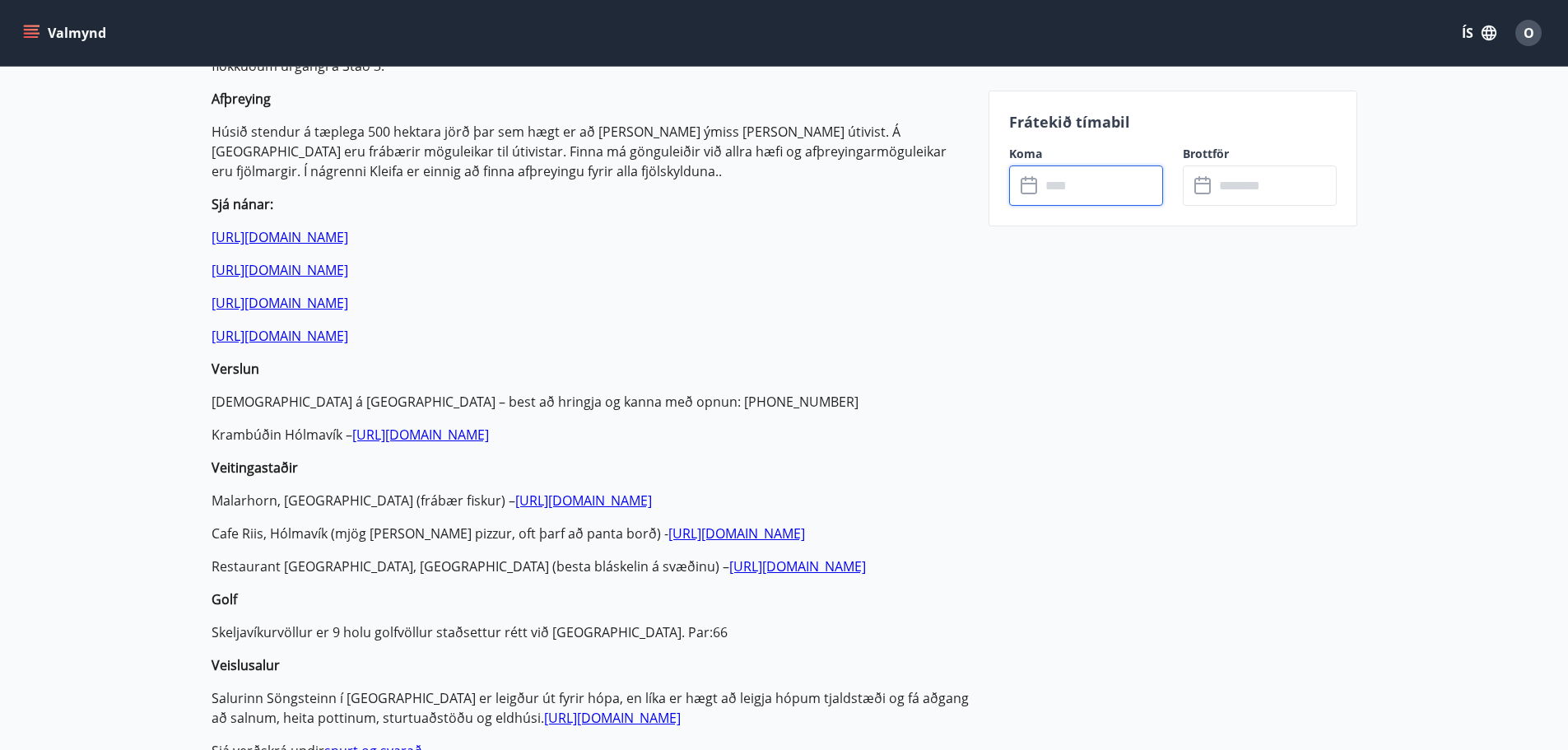
scroll to position [906, 0]
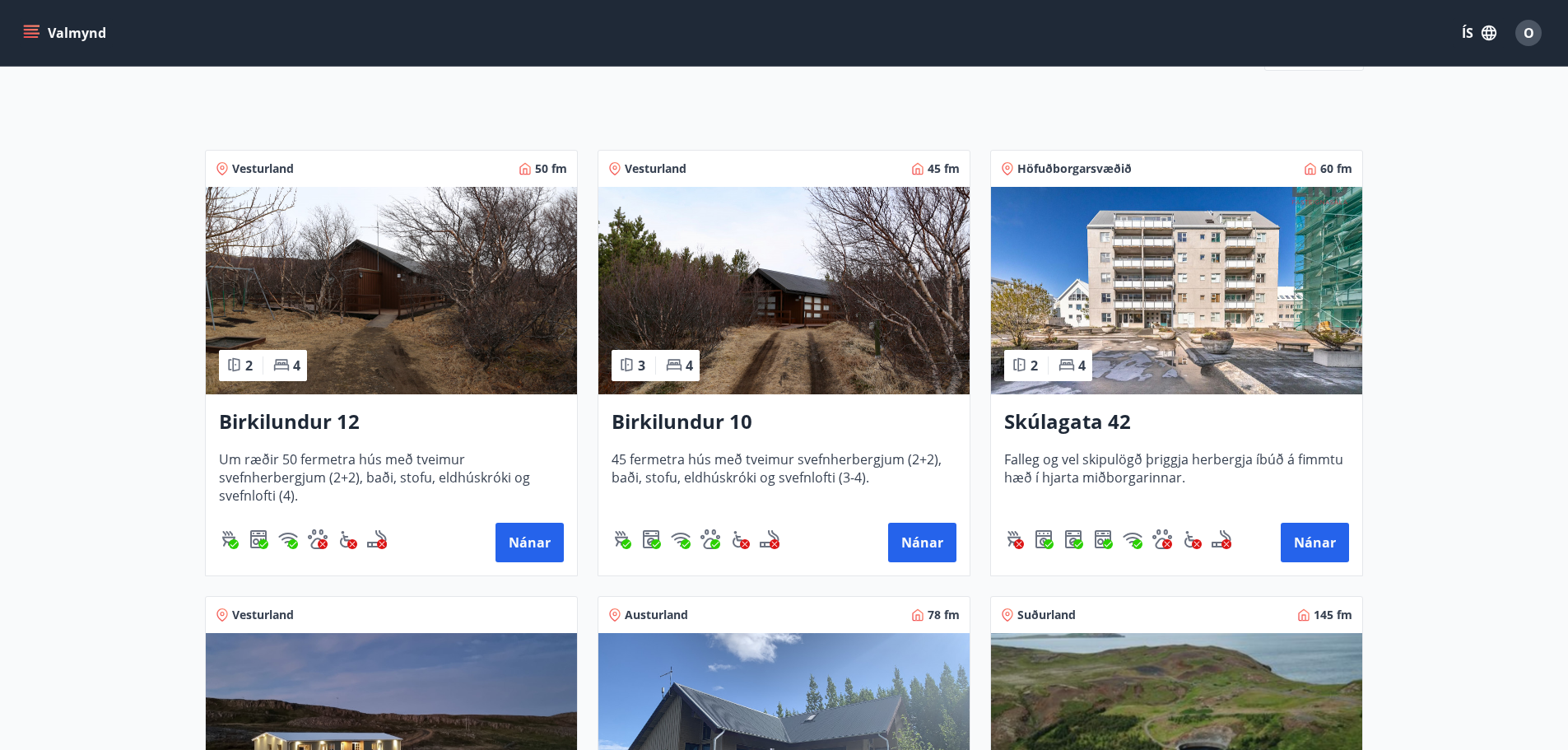
scroll to position [249, 0]
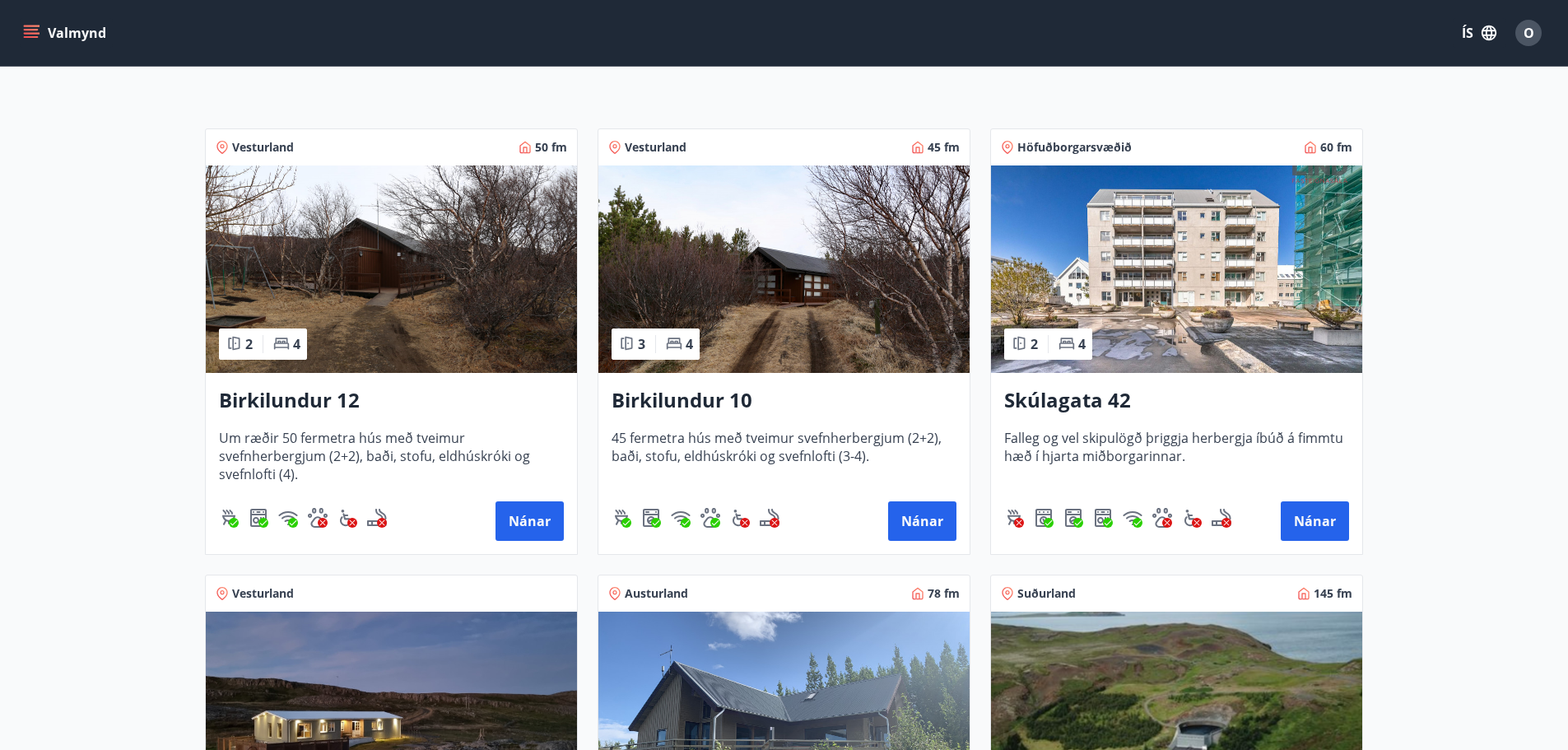
click at [1274, 289] on img at bounding box center [1176, 268] width 372 height 207
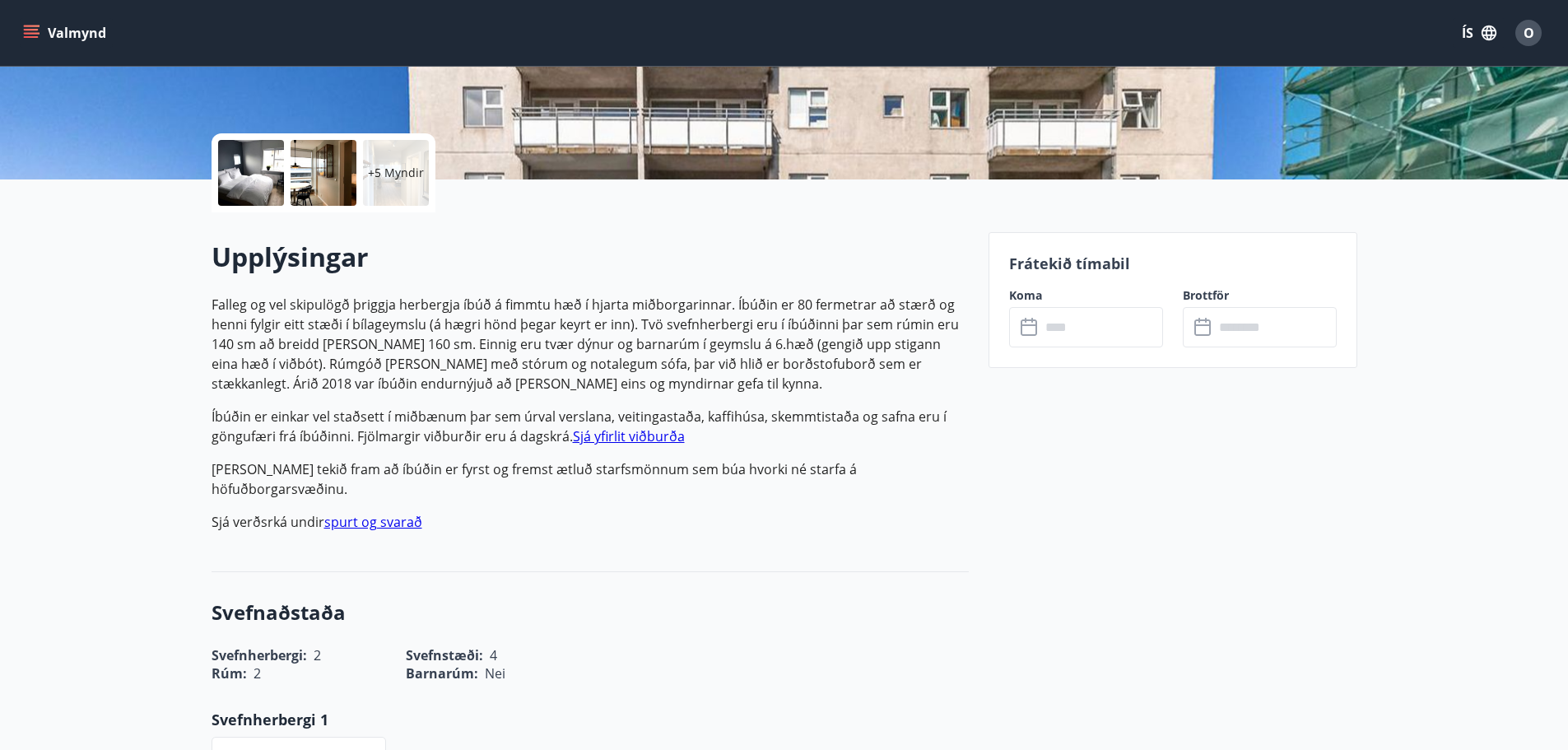
scroll to position [412, 0]
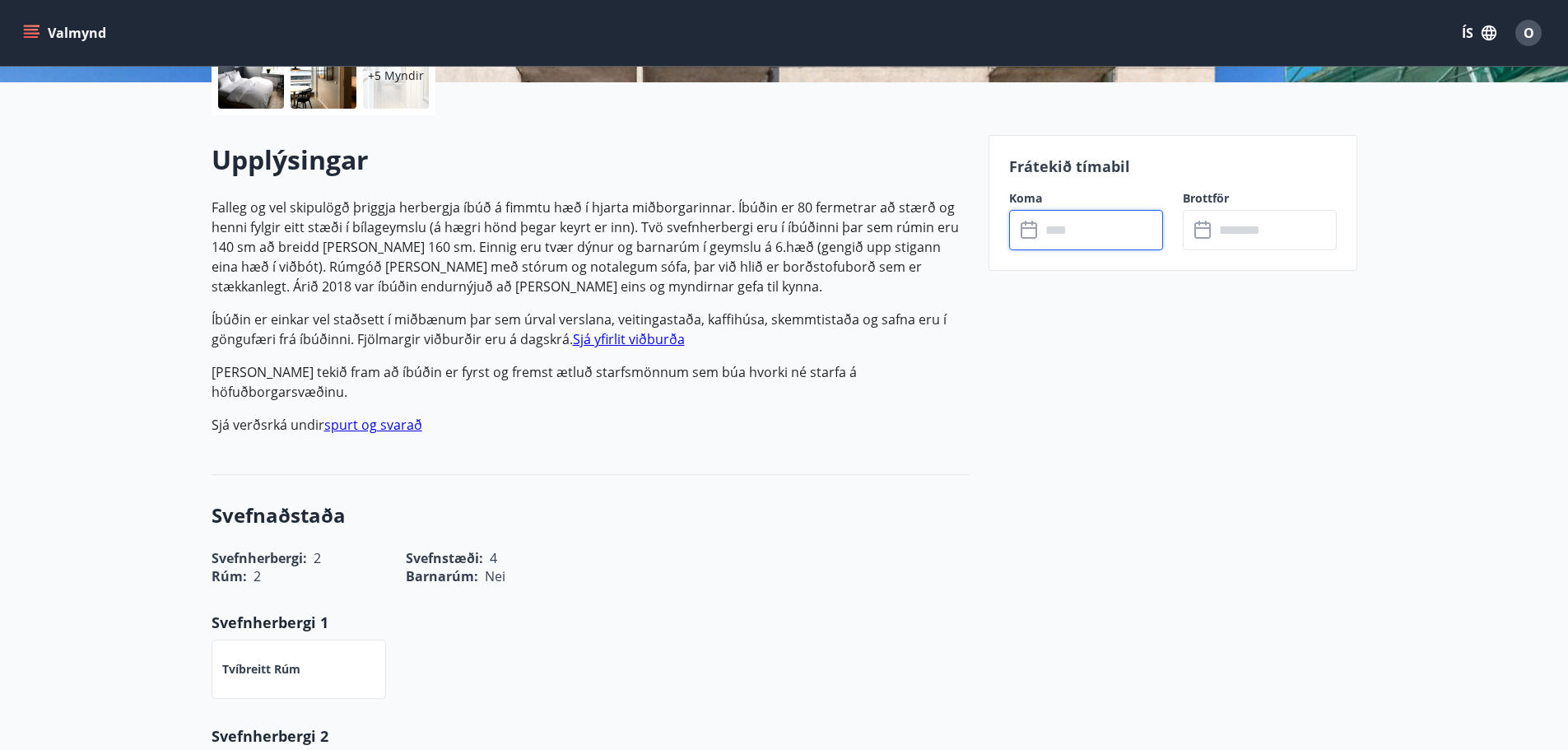
click at [1091, 247] on input "text" at bounding box center [1102, 230] width 122 height 40
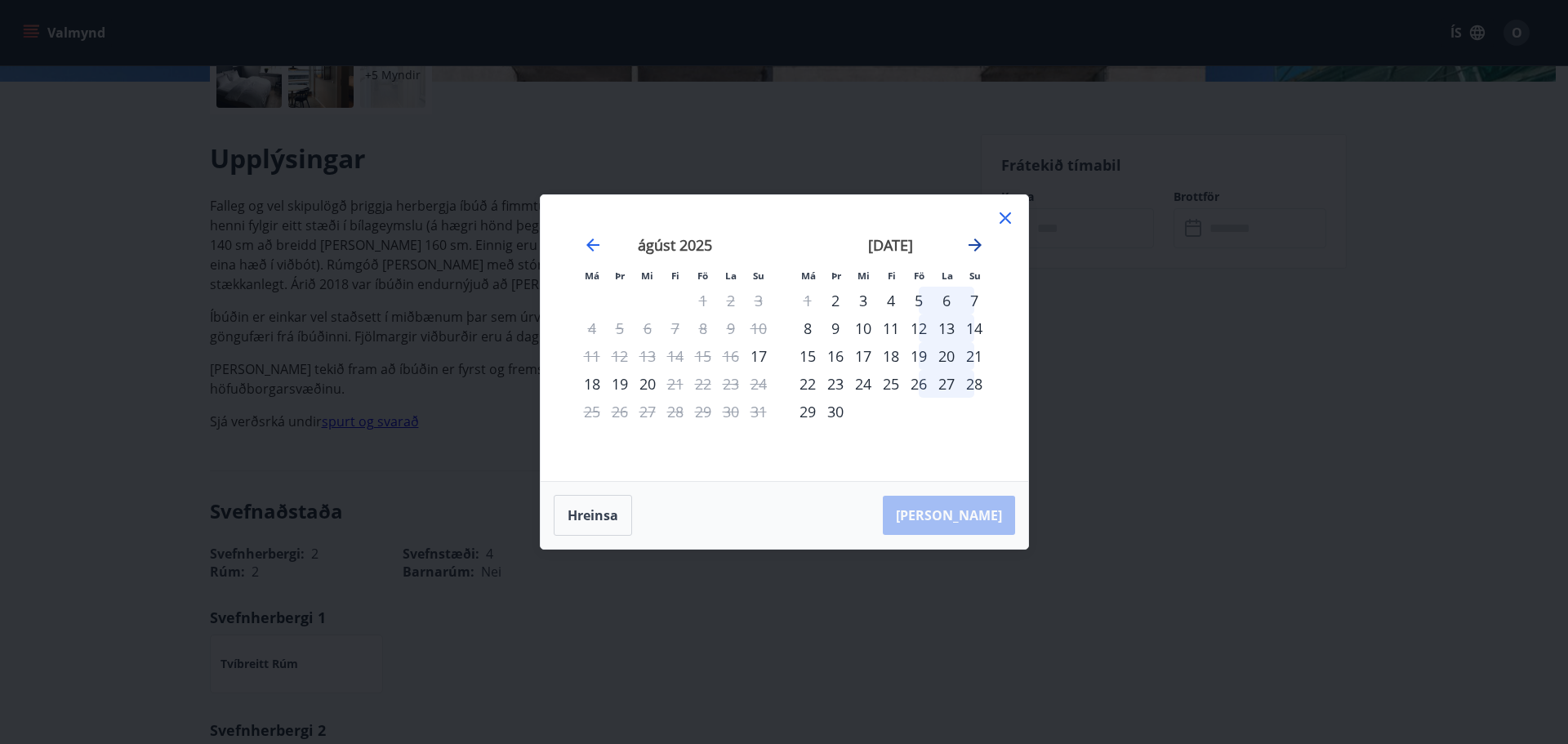
click at [977, 245] on icon "Move forward to switch to the next month." at bounding box center [975, 245] width 13 height 13
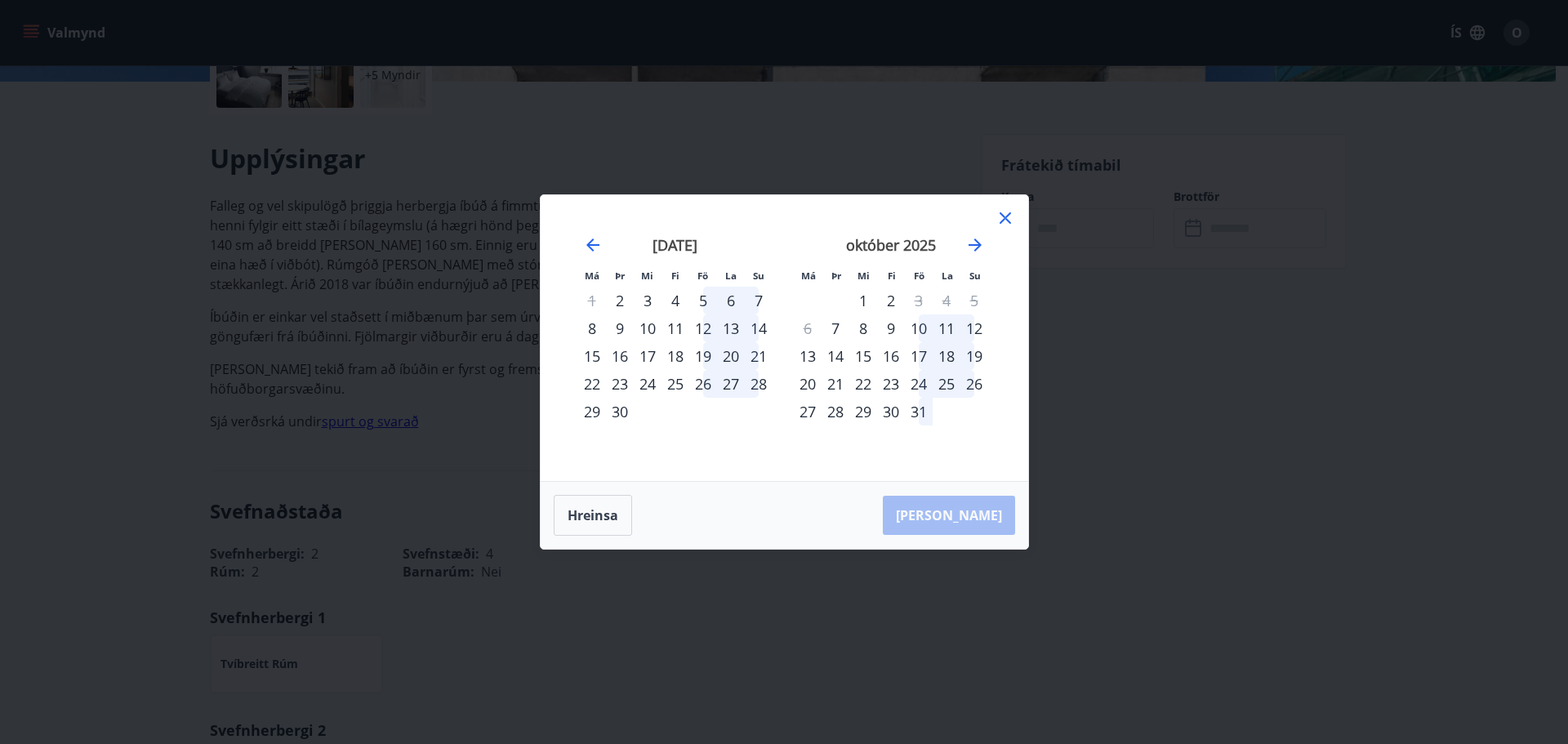
click at [1021, 218] on div "Má Þr Mi Fi Fö La Su Má Þr Mi Fi Fö La Su [DATE] 1 2 3 4 5 6 7 8 9 10 11 12 13 …" at bounding box center [784, 338] width 487 height 286
click at [1016, 217] on div "Má Þr Mi Fi Fö La Su Má Þr Mi Fi Fö La Su [DATE] 1 2 3 4 5 6 7 8 9 10 11 12 13 …" at bounding box center [784, 338] width 487 height 286
click at [1009, 220] on icon at bounding box center [1005, 218] width 20 height 20
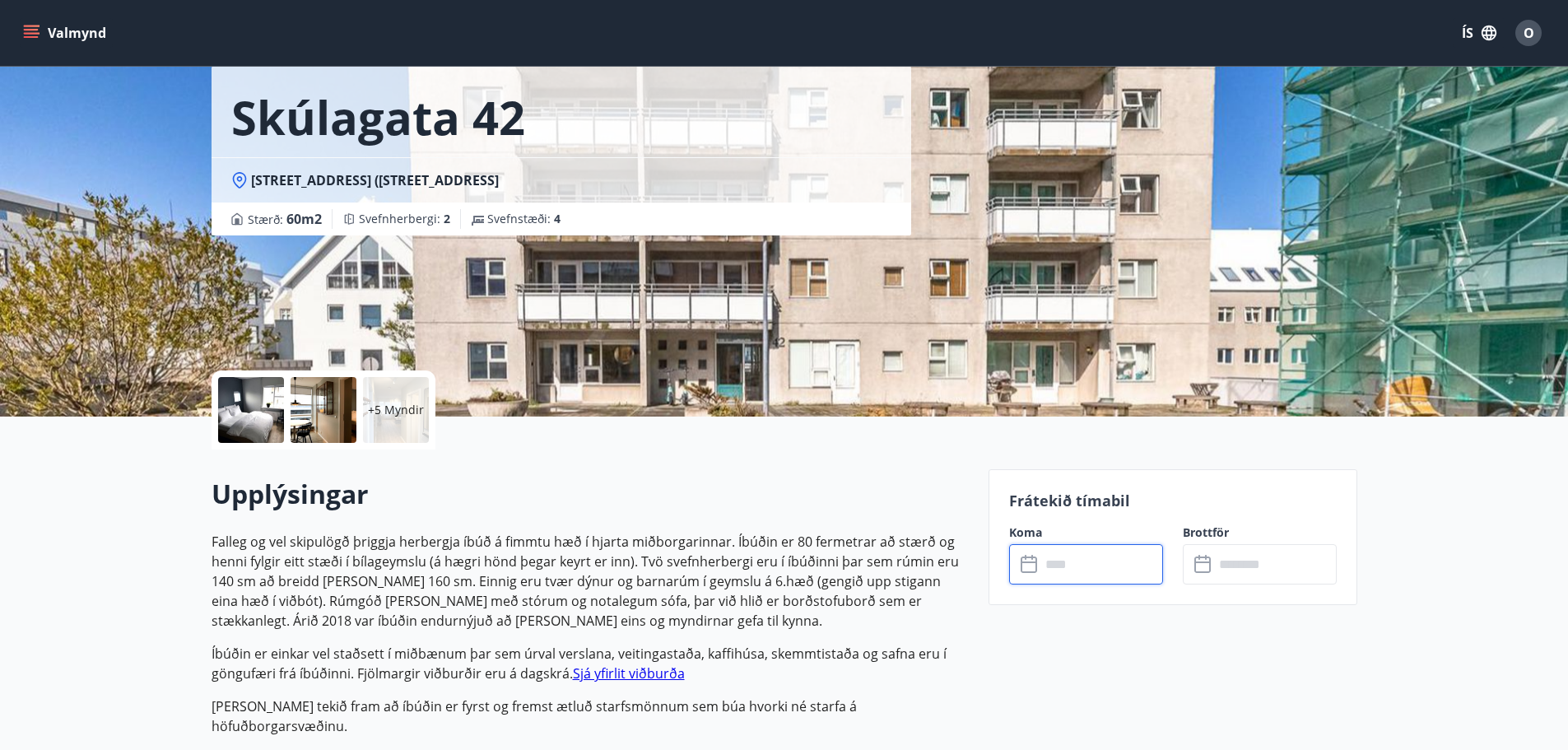
scroll to position [0, 0]
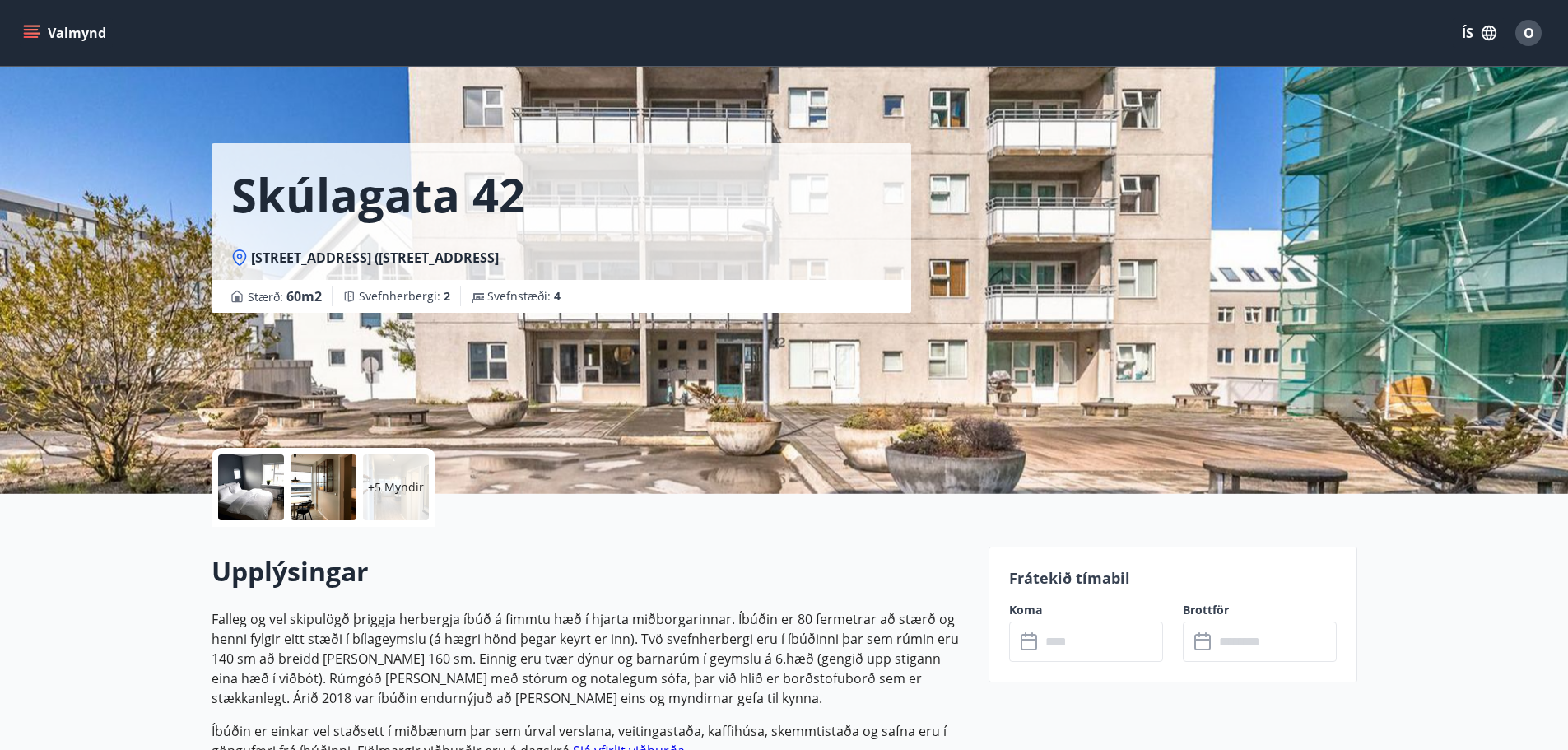
drag, startPoint x: 624, startPoint y: 225, endPoint x: 612, endPoint y: 217, distance: 14.4
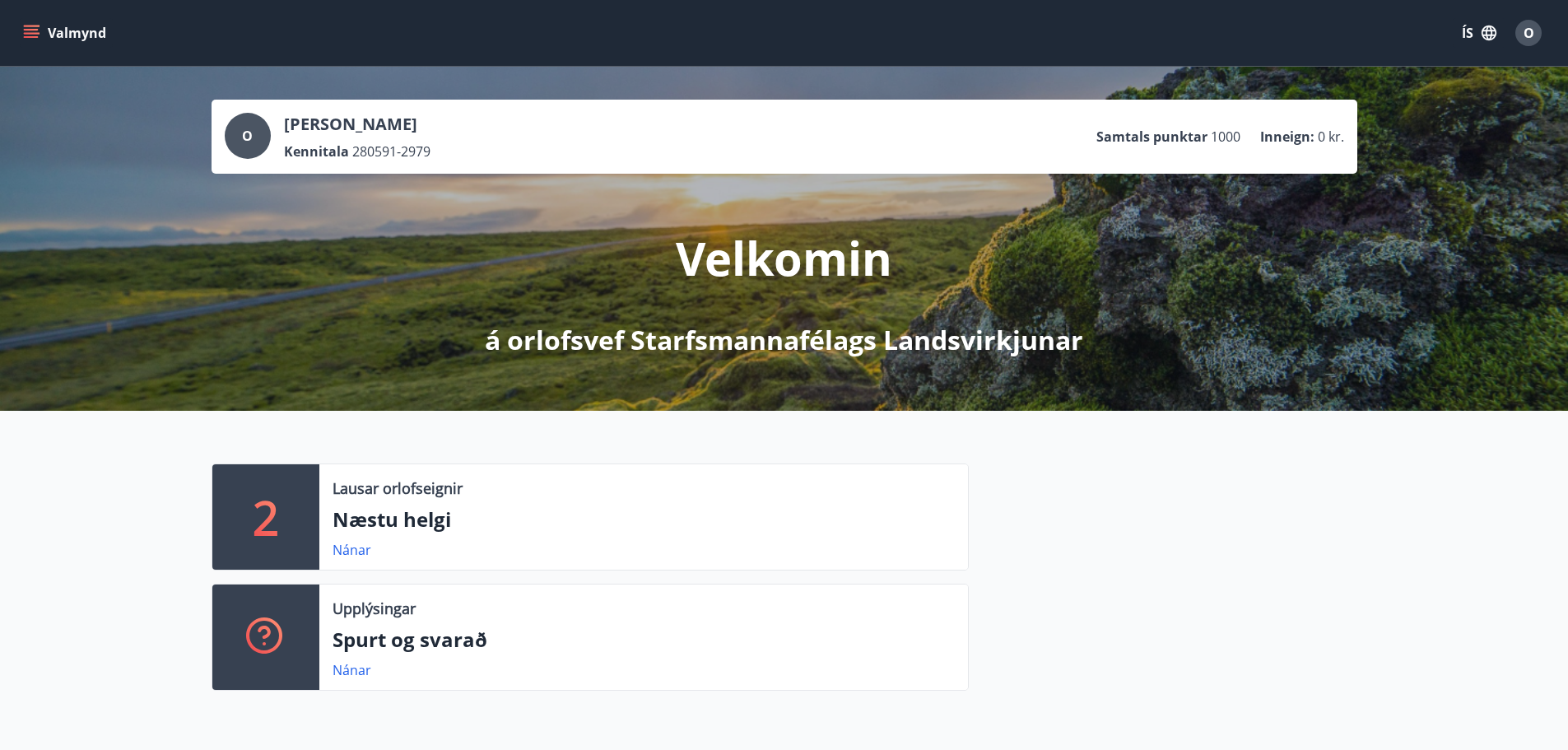
click at [64, 32] on button "Valmynd" at bounding box center [66, 32] width 93 height 30
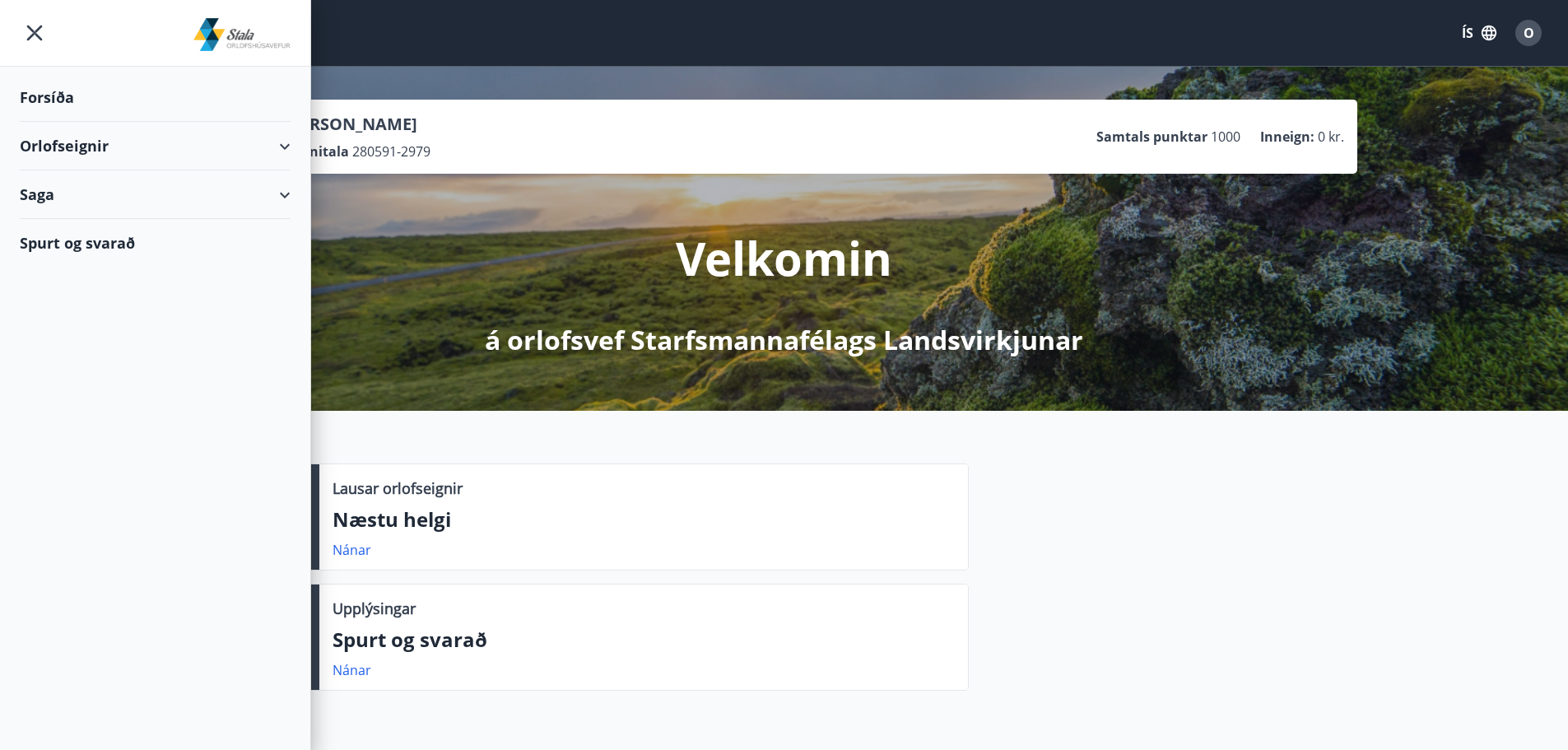
click at [57, 96] on div "Forsíða" at bounding box center [155, 97] width 270 height 49
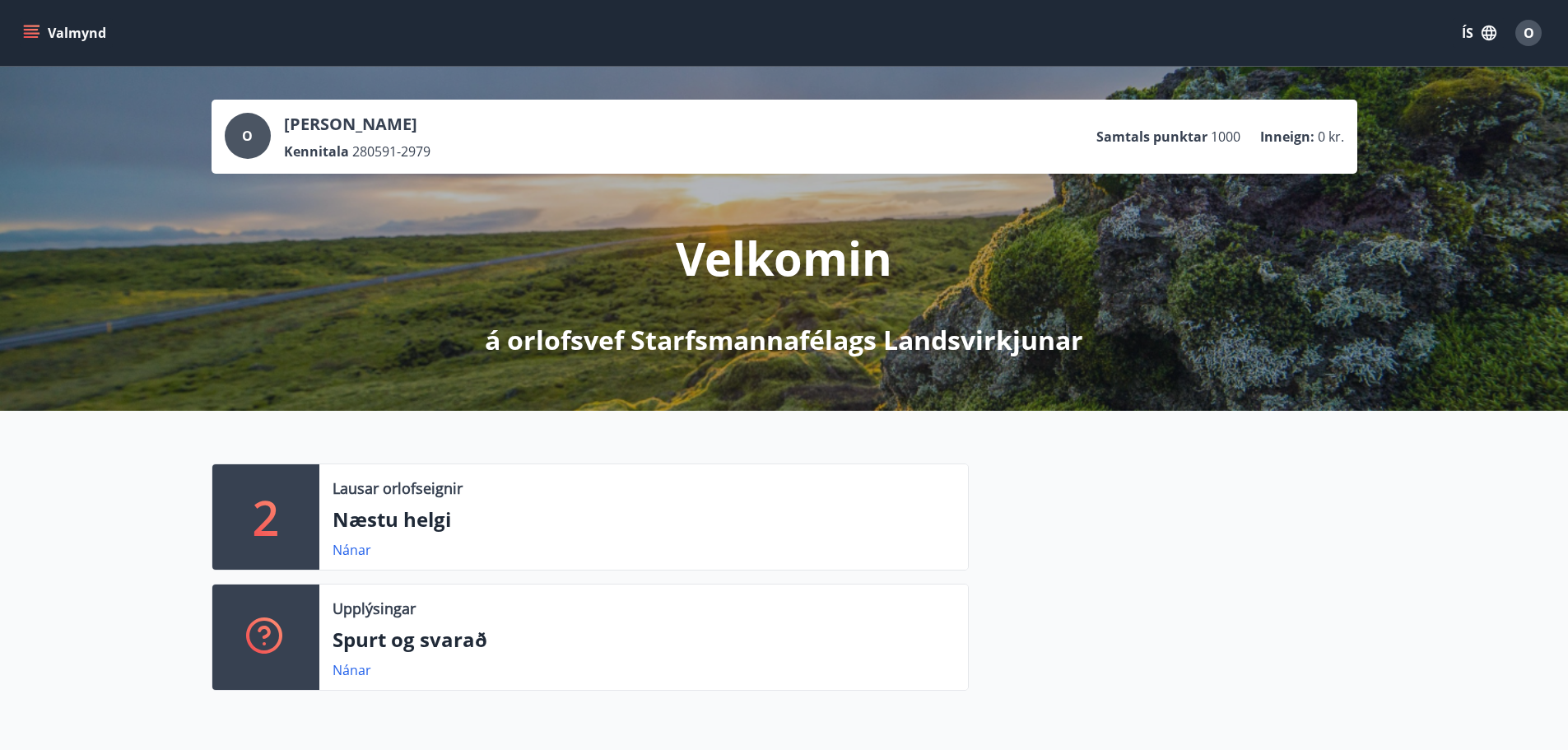
click at [68, 32] on button "Valmynd" at bounding box center [66, 32] width 93 height 30
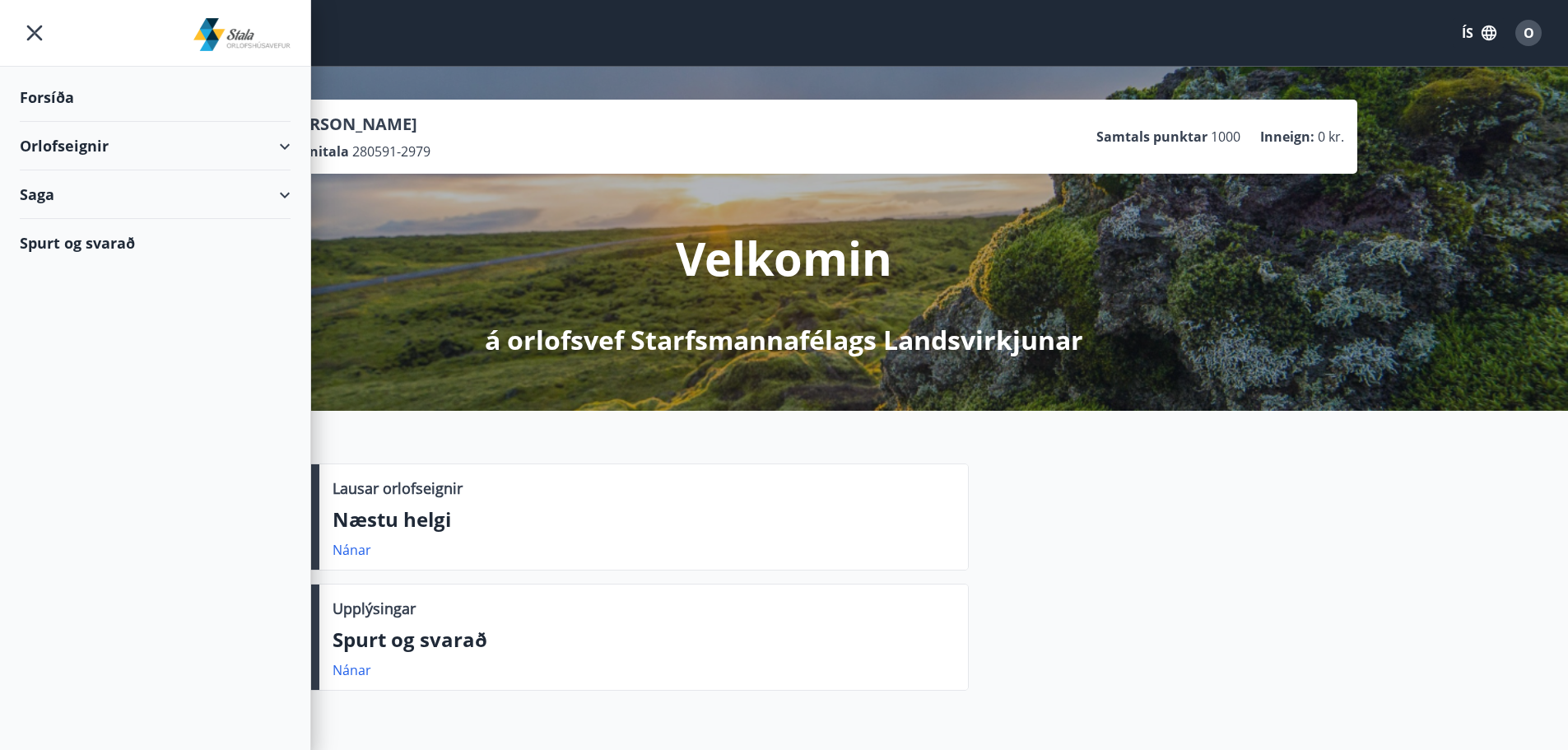
click at [38, 26] on icon "menu" at bounding box center [34, 32] width 30 height 30
